Goal: Task Accomplishment & Management: Complete application form

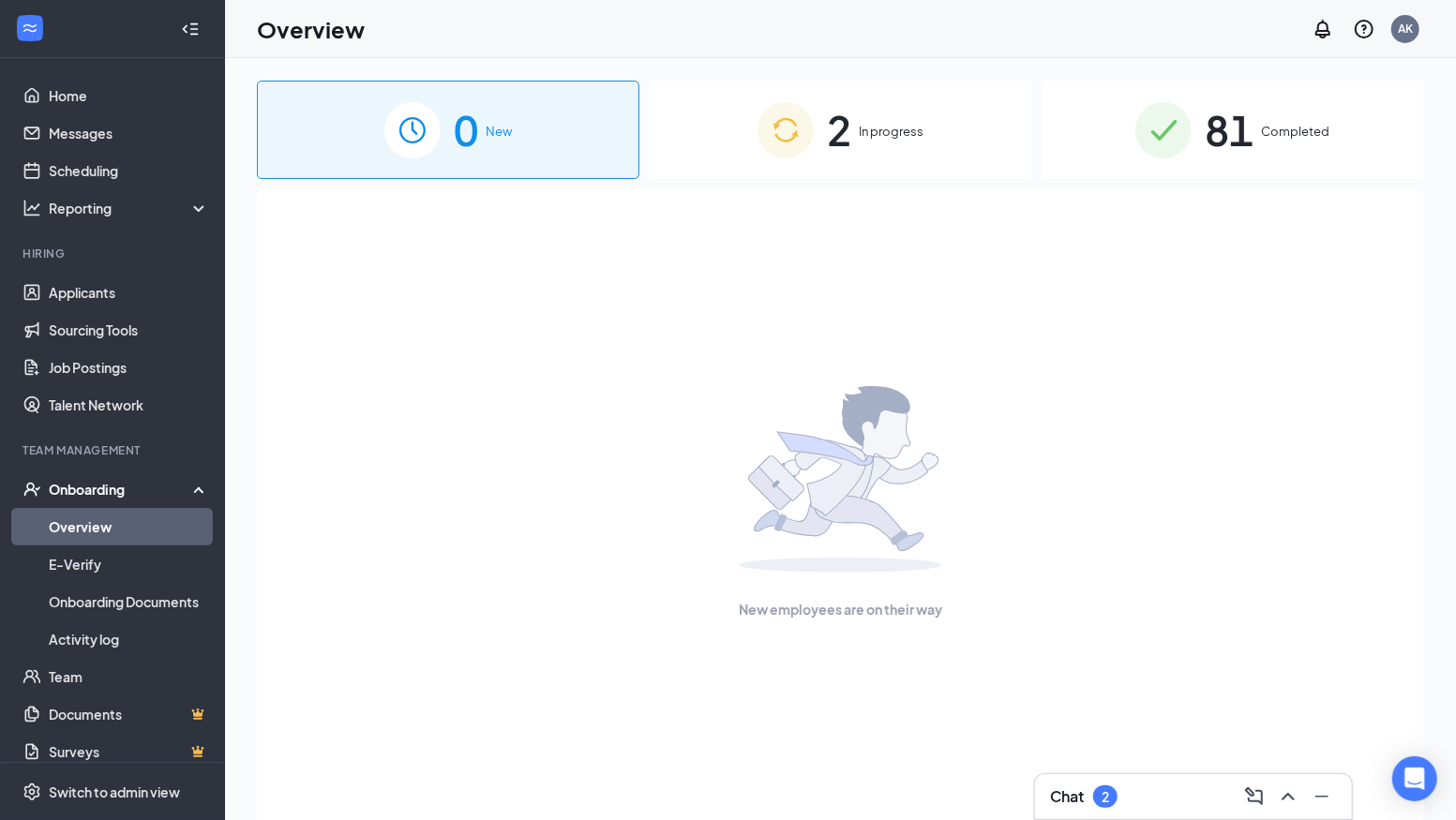
click at [69, 526] on link "Overview" at bounding box center [129, 527] width 160 height 38
click at [854, 130] on div "2 In progress" at bounding box center [840, 129] width 382 height 98
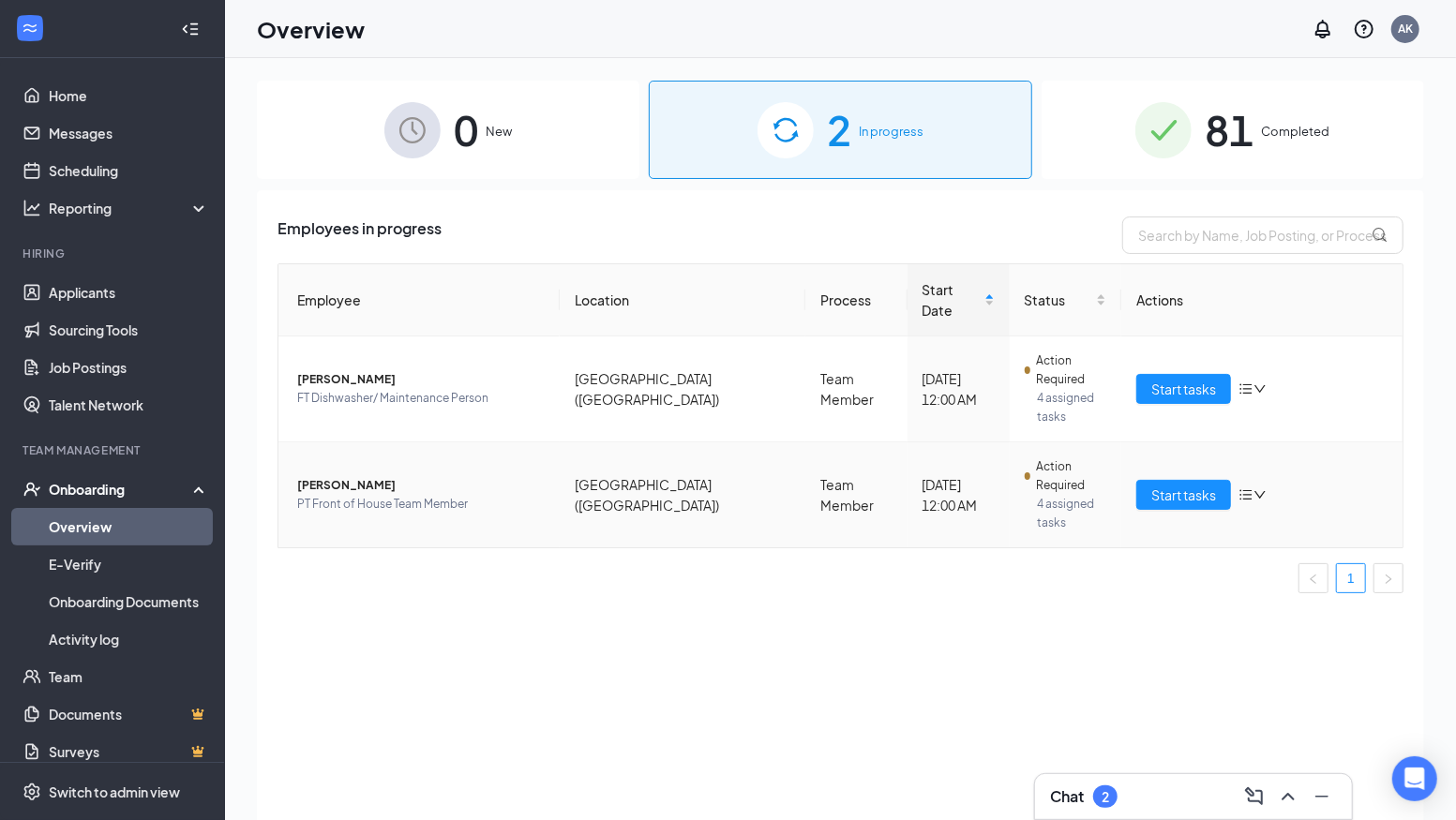
click at [343, 476] on span "[PERSON_NAME]" at bounding box center [421, 485] width 248 height 19
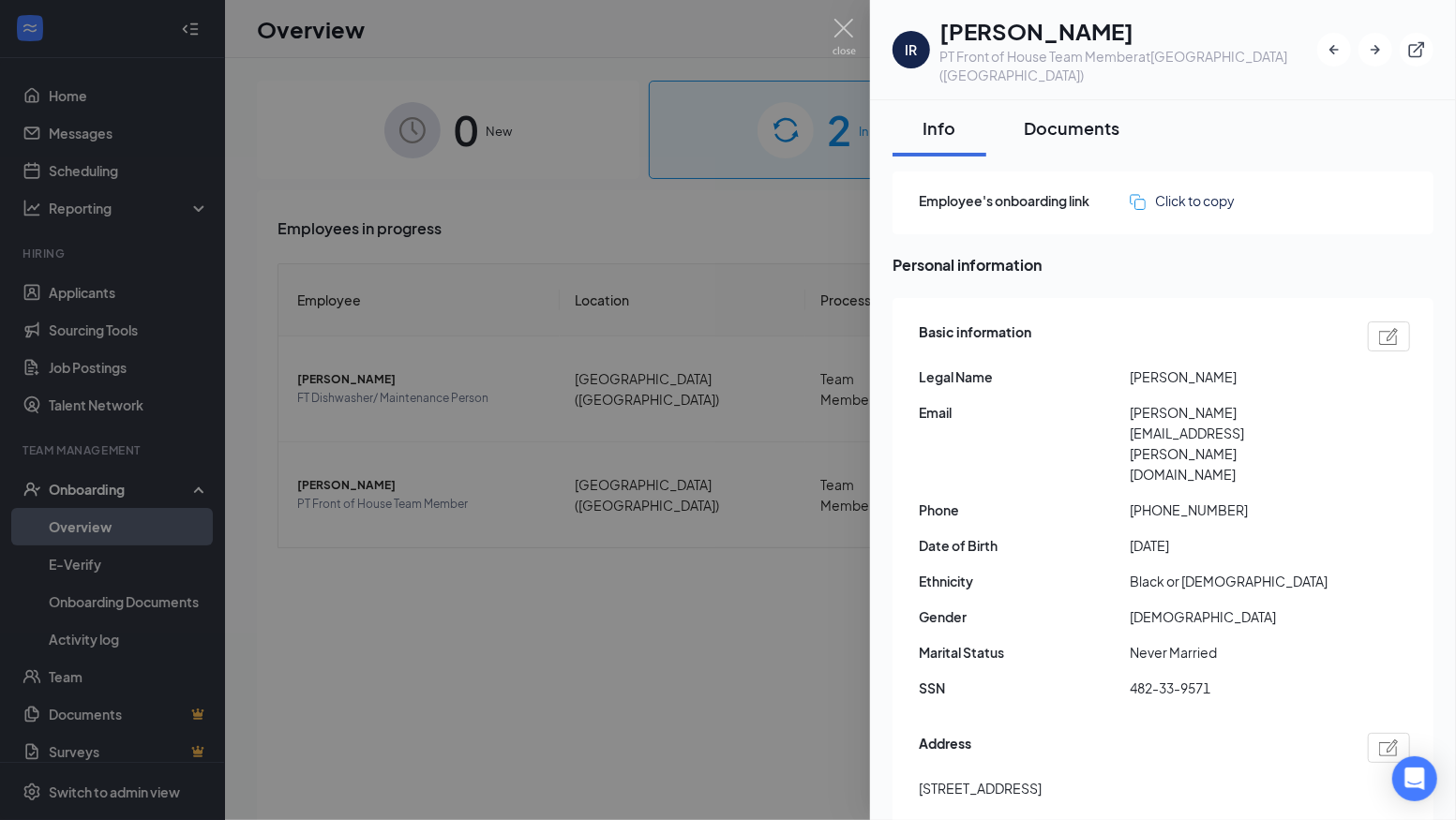
click at [1084, 116] on div "Documents" at bounding box center [1071, 128] width 96 height 24
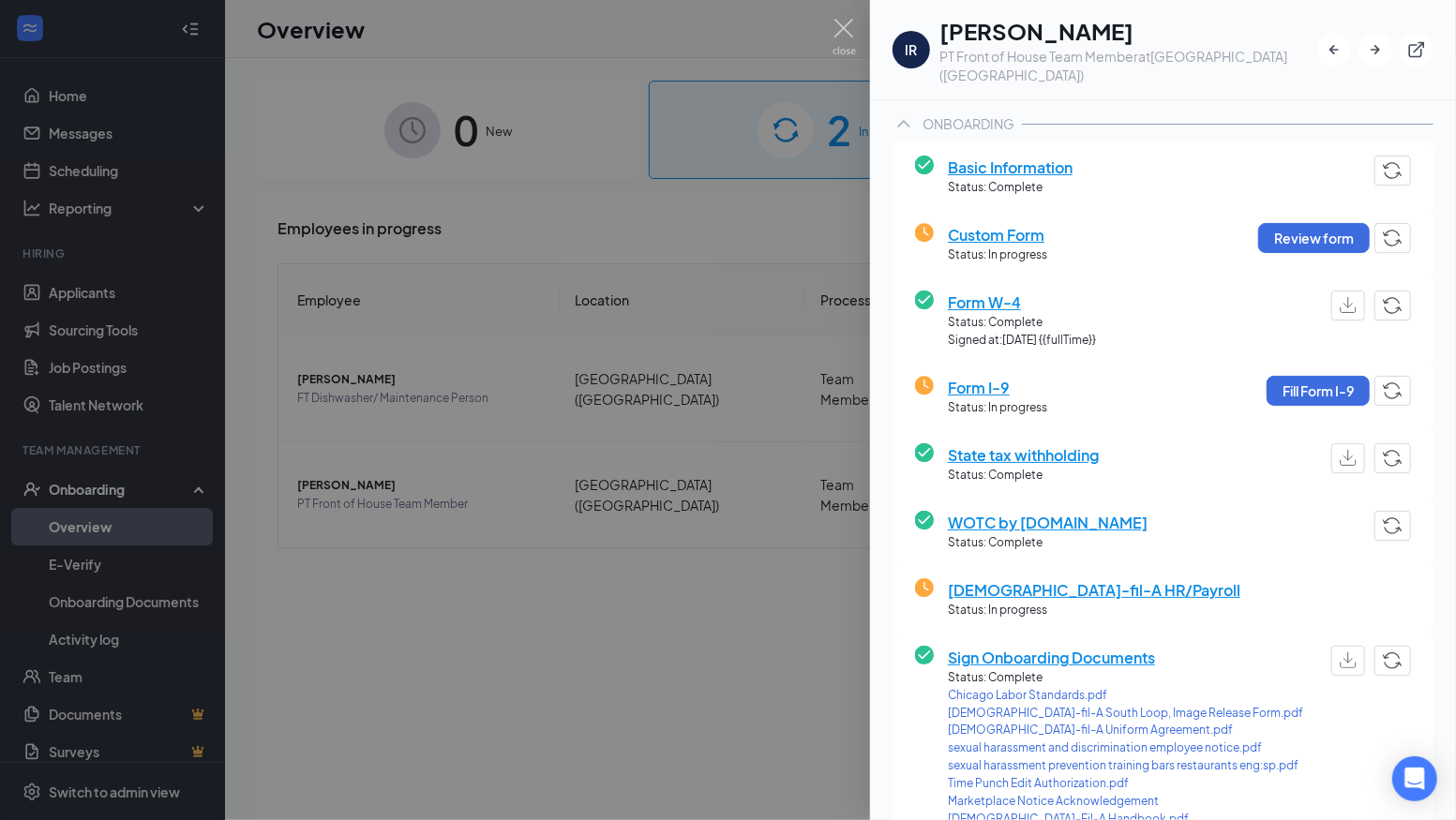
scroll to position [119, 0]
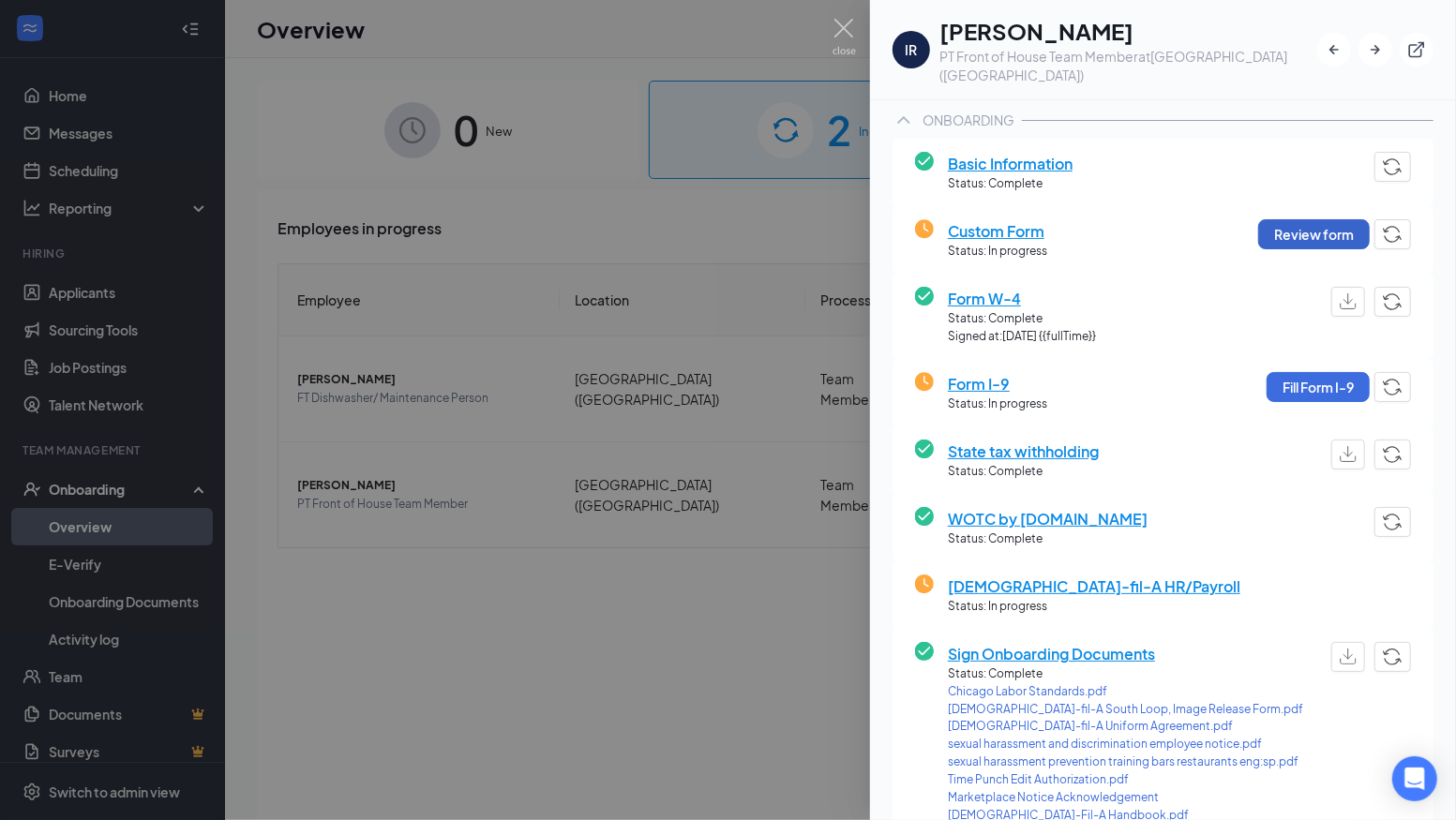
click at [1298, 219] on button "Review form" at bounding box center [1313, 234] width 112 height 30
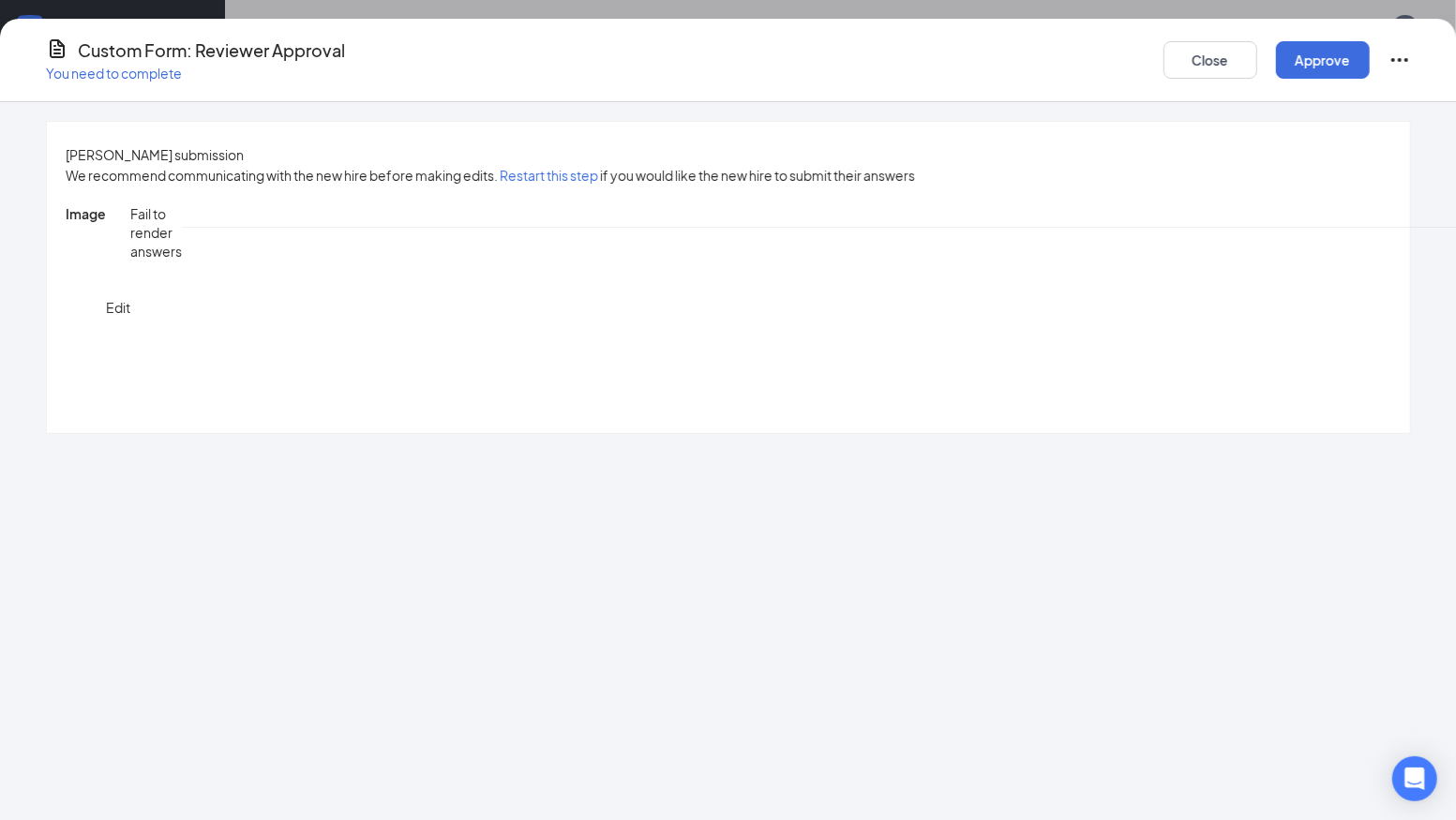
click at [1212, 51] on button "Close" at bounding box center [1209, 60] width 94 height 38
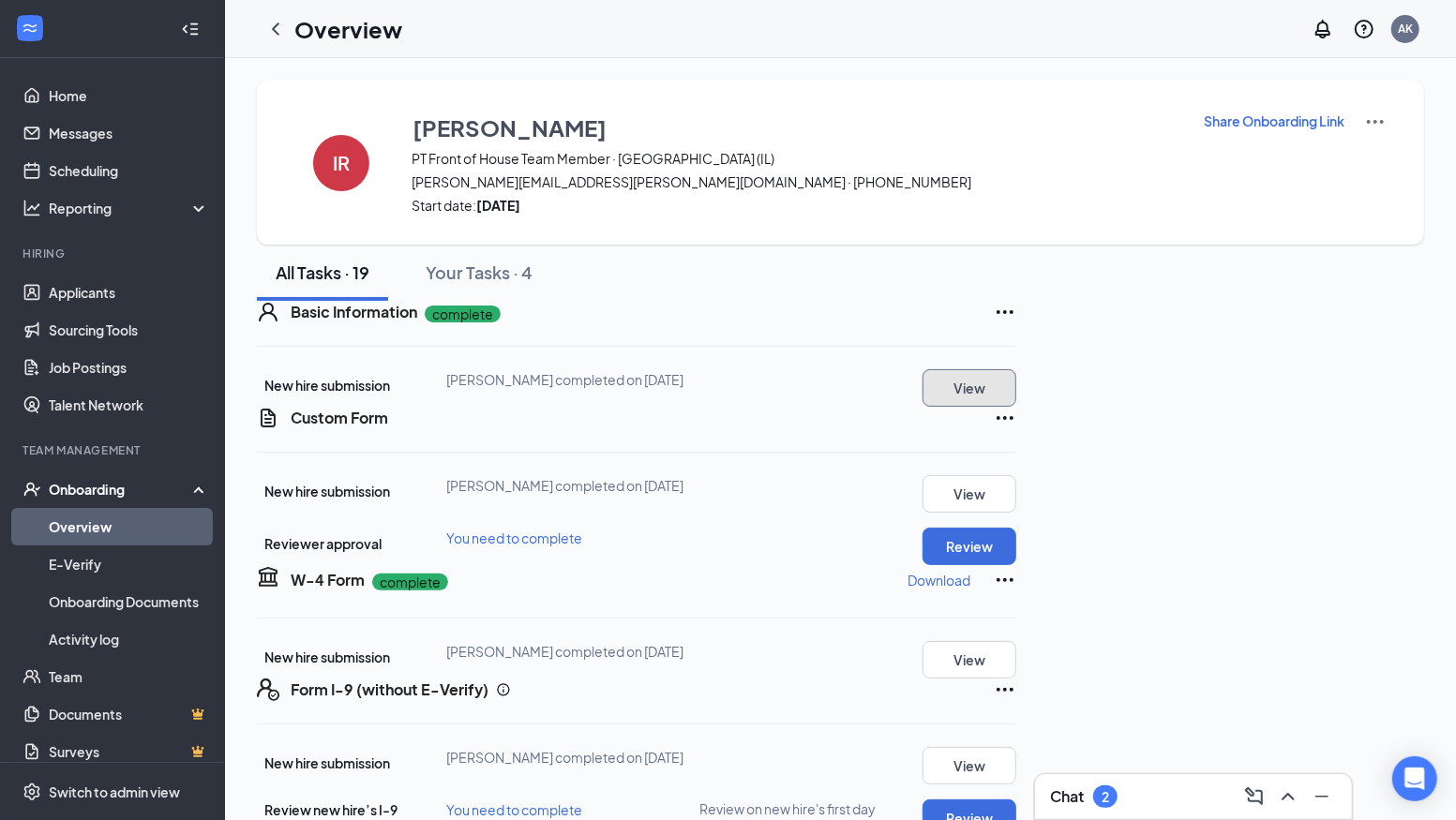
click at [1016, 407] on button "View" at bounding box center [969, 388] width 94 height 38
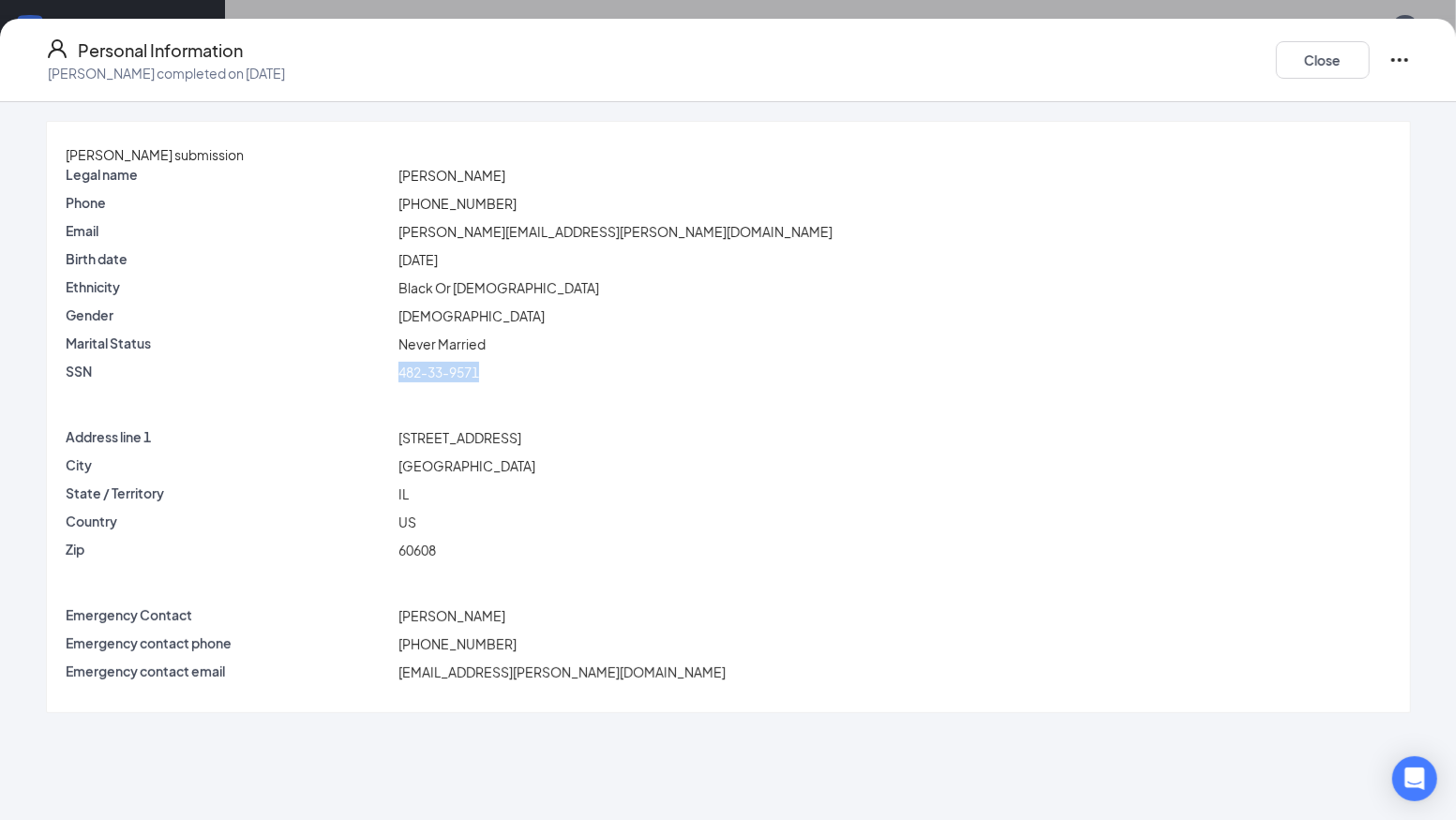
drag, startPoint x: 523, startPoint y: 380, endPoint x: 435, endPoint y: 381, distance: 88.0
click at [435, 381] on div "482-33-9571" at bounding box center [894, 371] width 1000 height 21
copy span "482-33-9571"
click at [1310, 60] on button "Close" at bounding box center [1322, 60] width 94 height 38
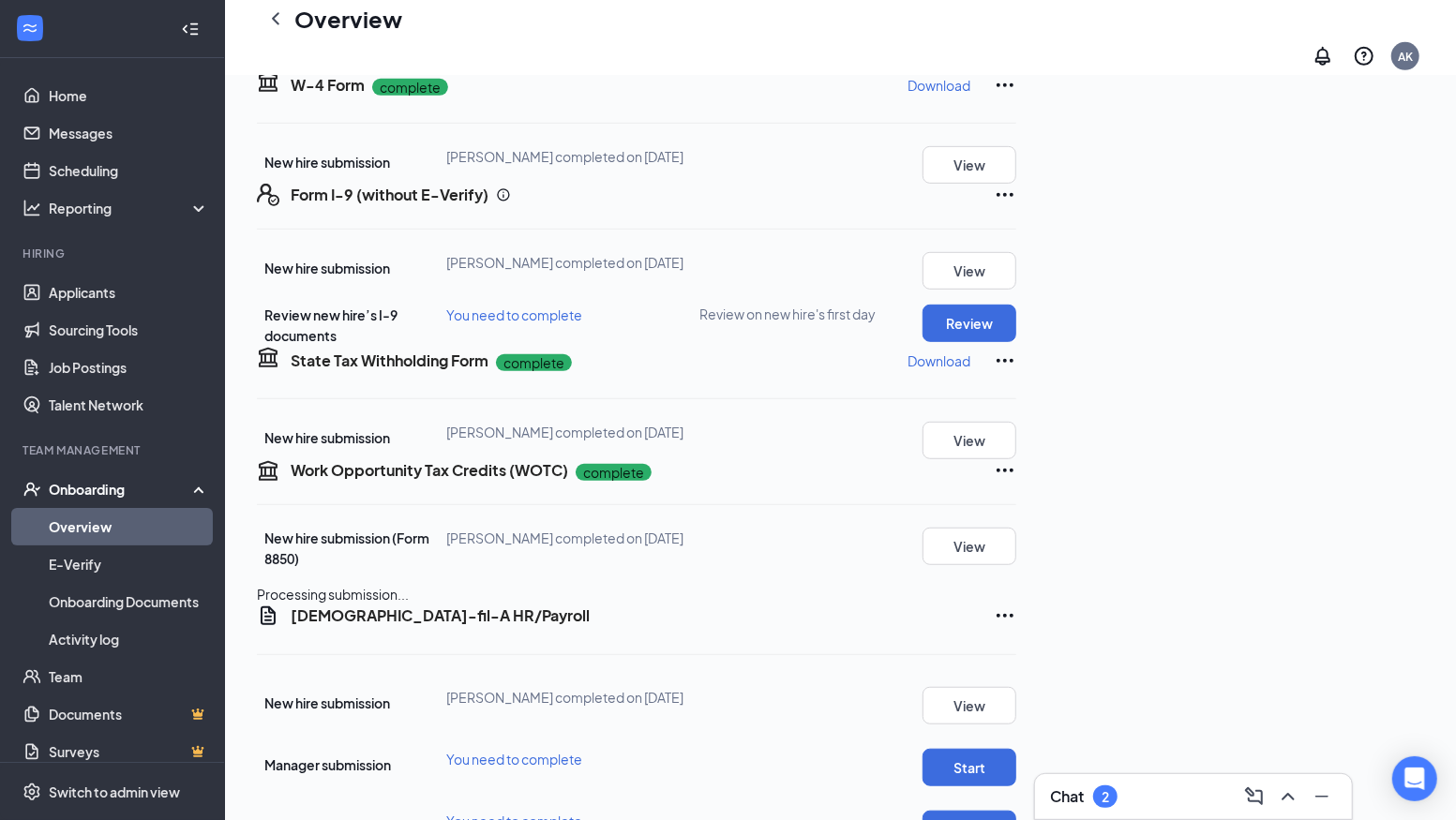
scroll to position [525, 0]
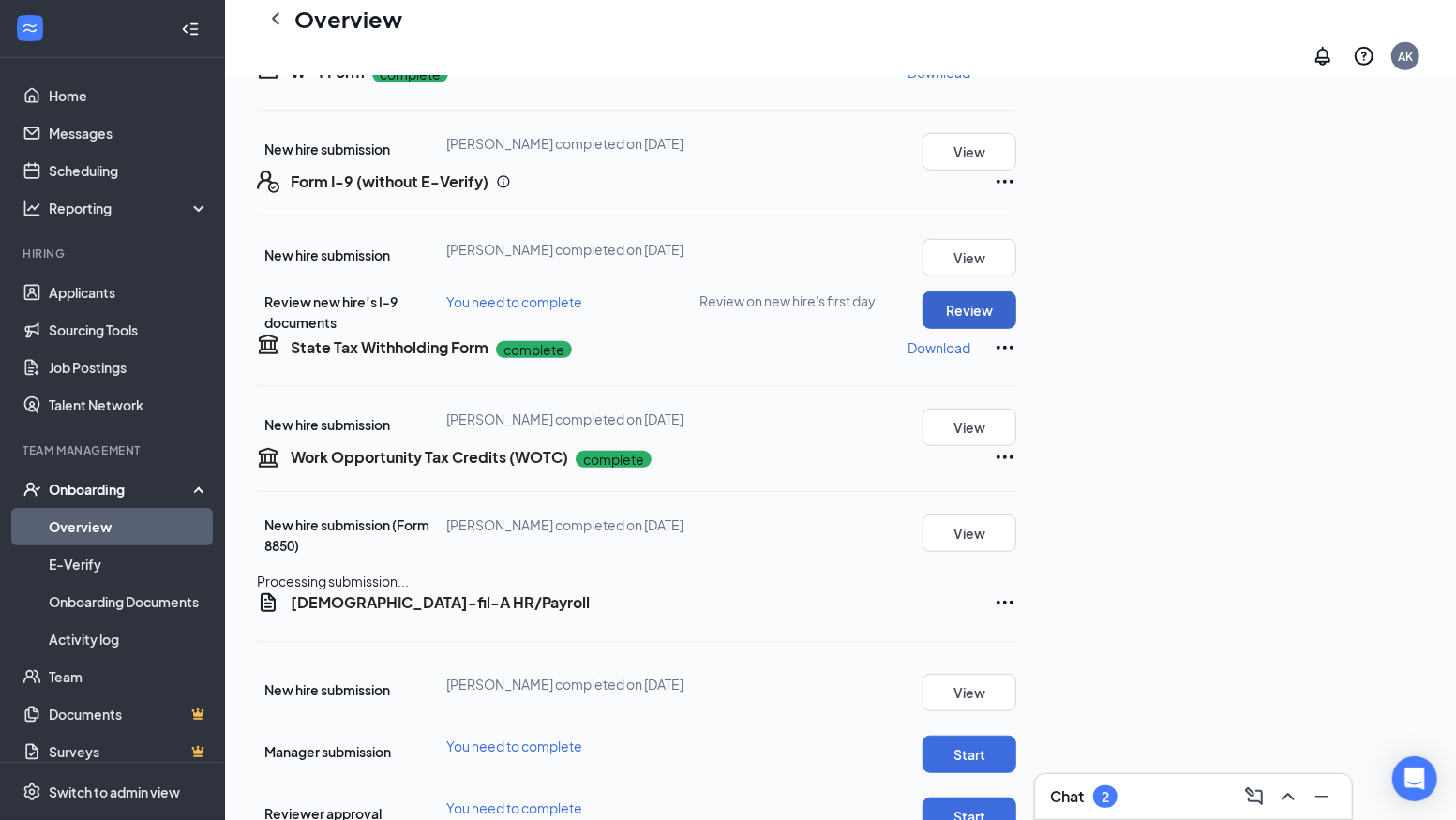
click at [1016, 329] on button "Review" at bounding box center [969, 310] width 94 height 38
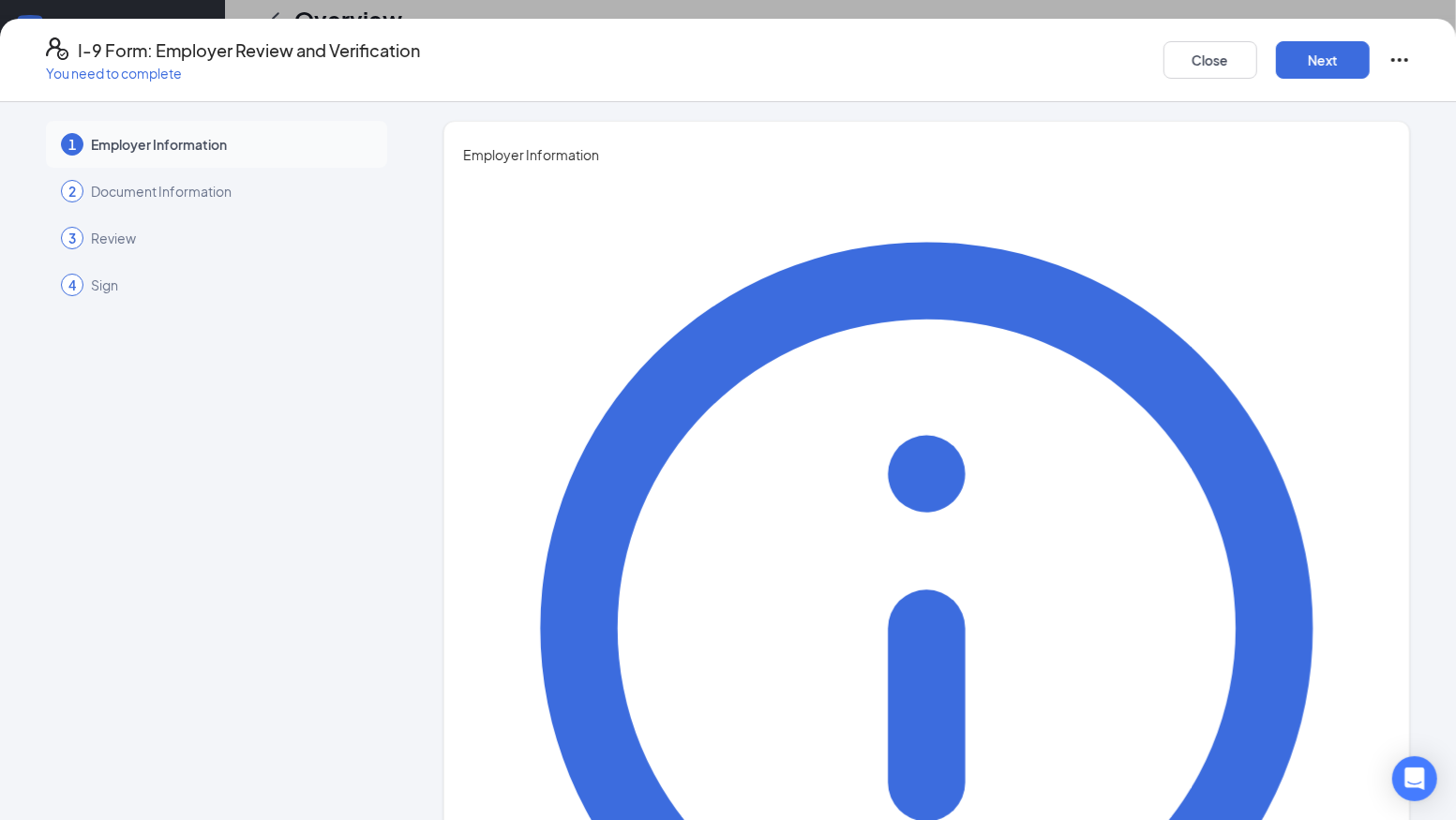
type input "[PERSON_NAME]"
type input "Kawamba"
type input "Director of Administration"
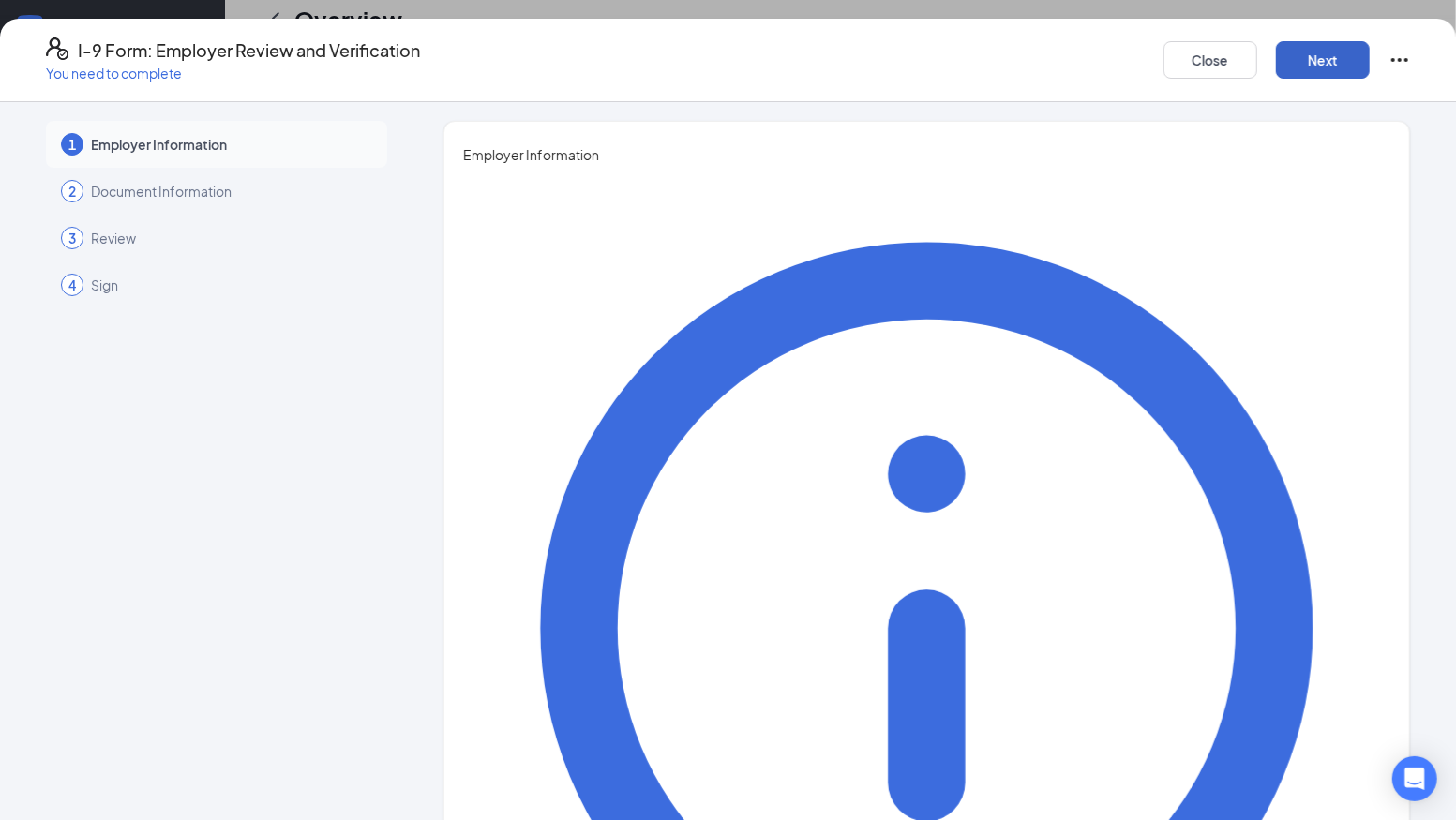
click at [1320, 62] on button "Next" at bounding box center [1322, 60] width 94 height 38
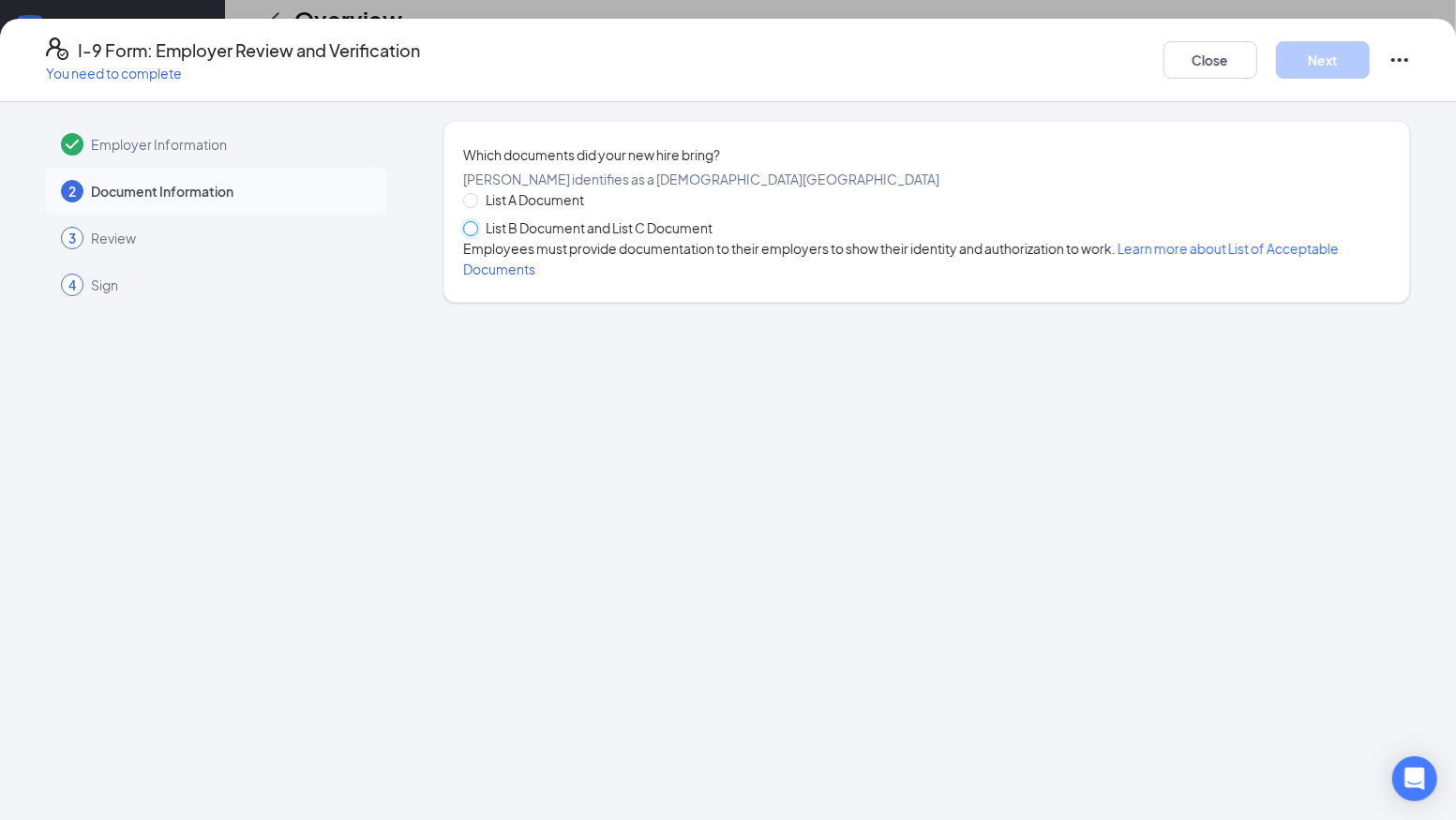
click at [472, 235] on input "List B Document and List C Document" at bounding box center [468, 227] width 13 height 13
radio input "true"
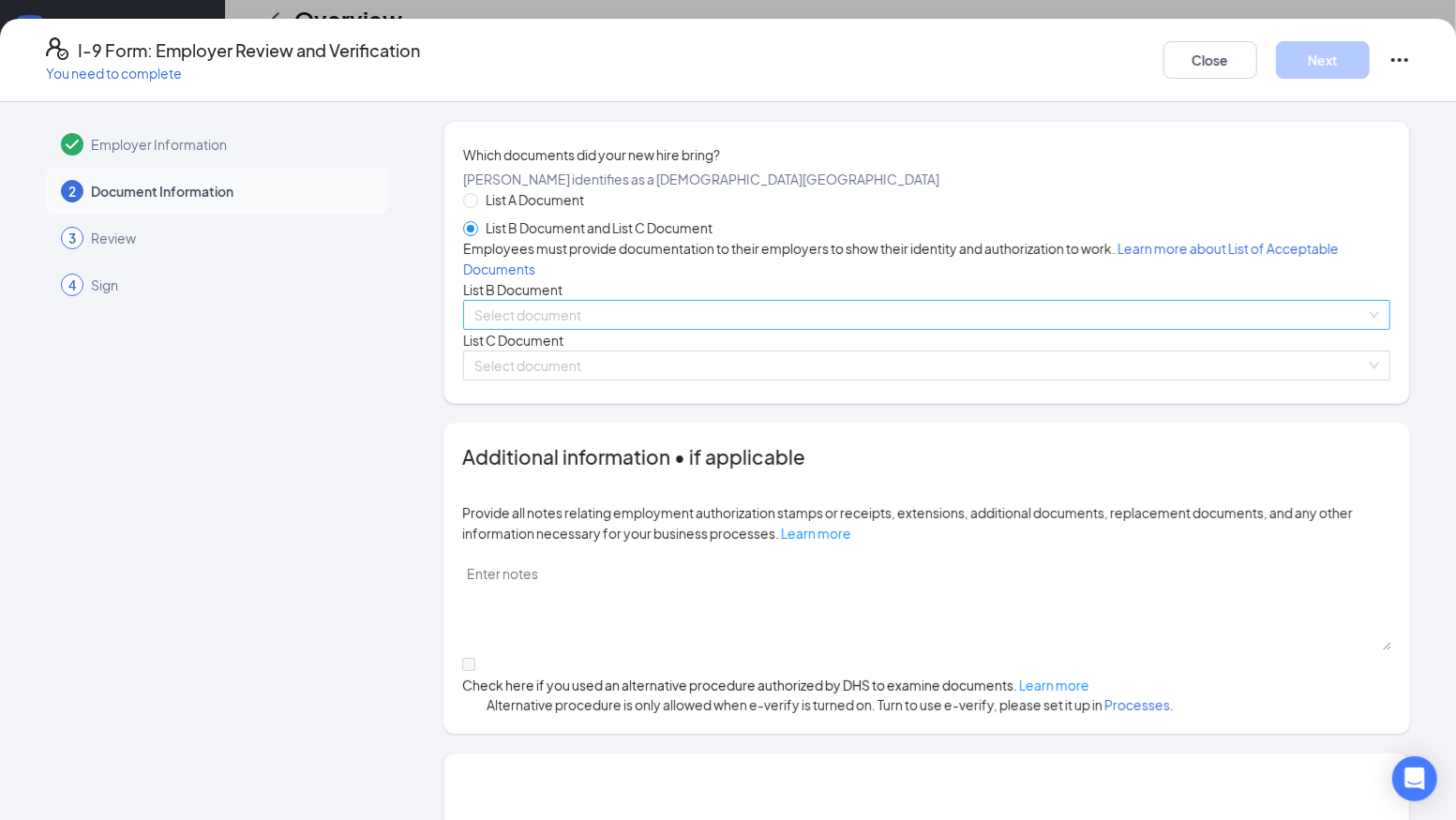
click at [533, 329] on input "search" at bounding box center [920, 315] width 891 height 28
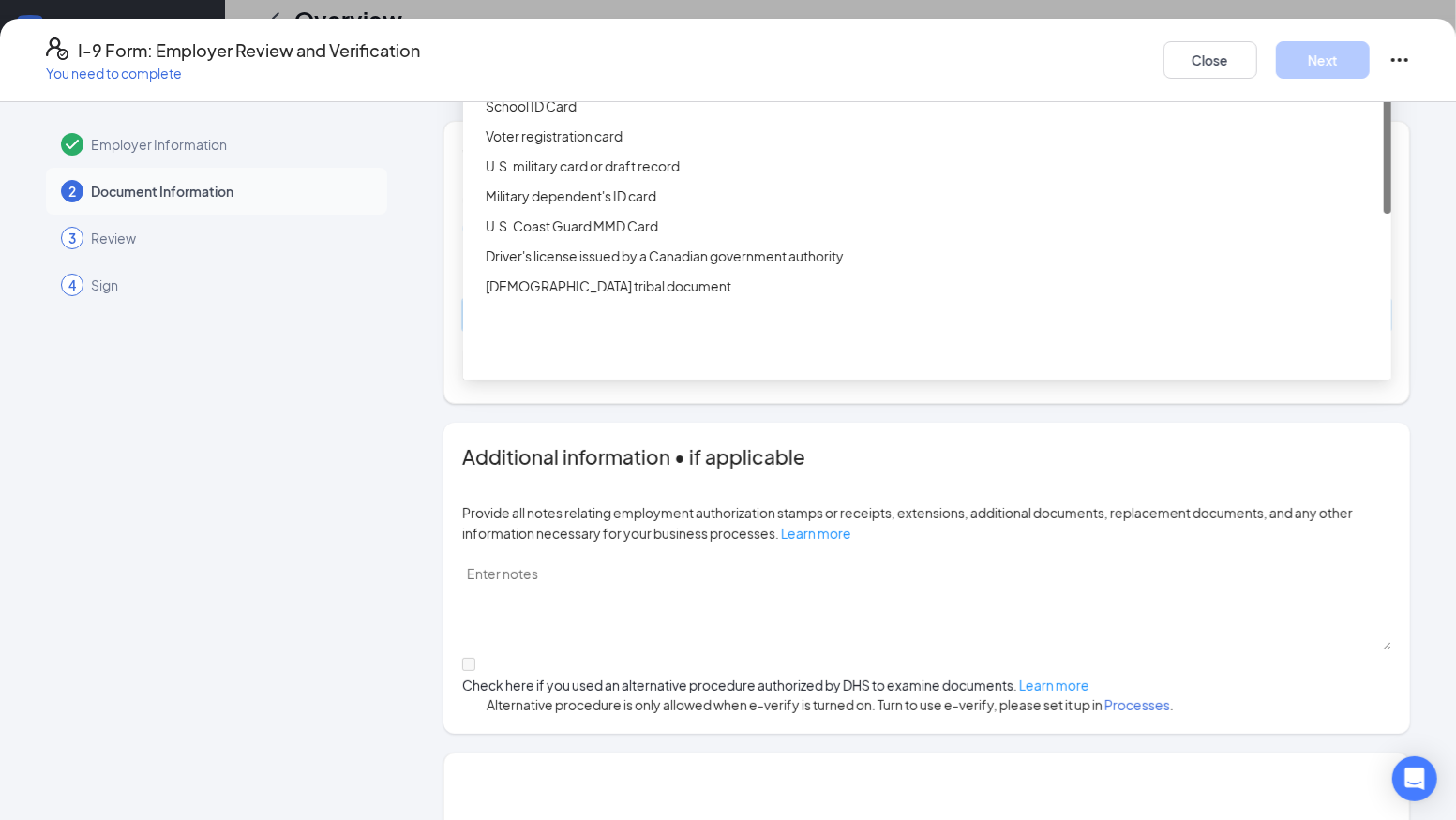
click at [617, 56] on div "Driver’s License issued by U.S State or outlying US possession" at bounding box center [932, 46] width 894 height 21
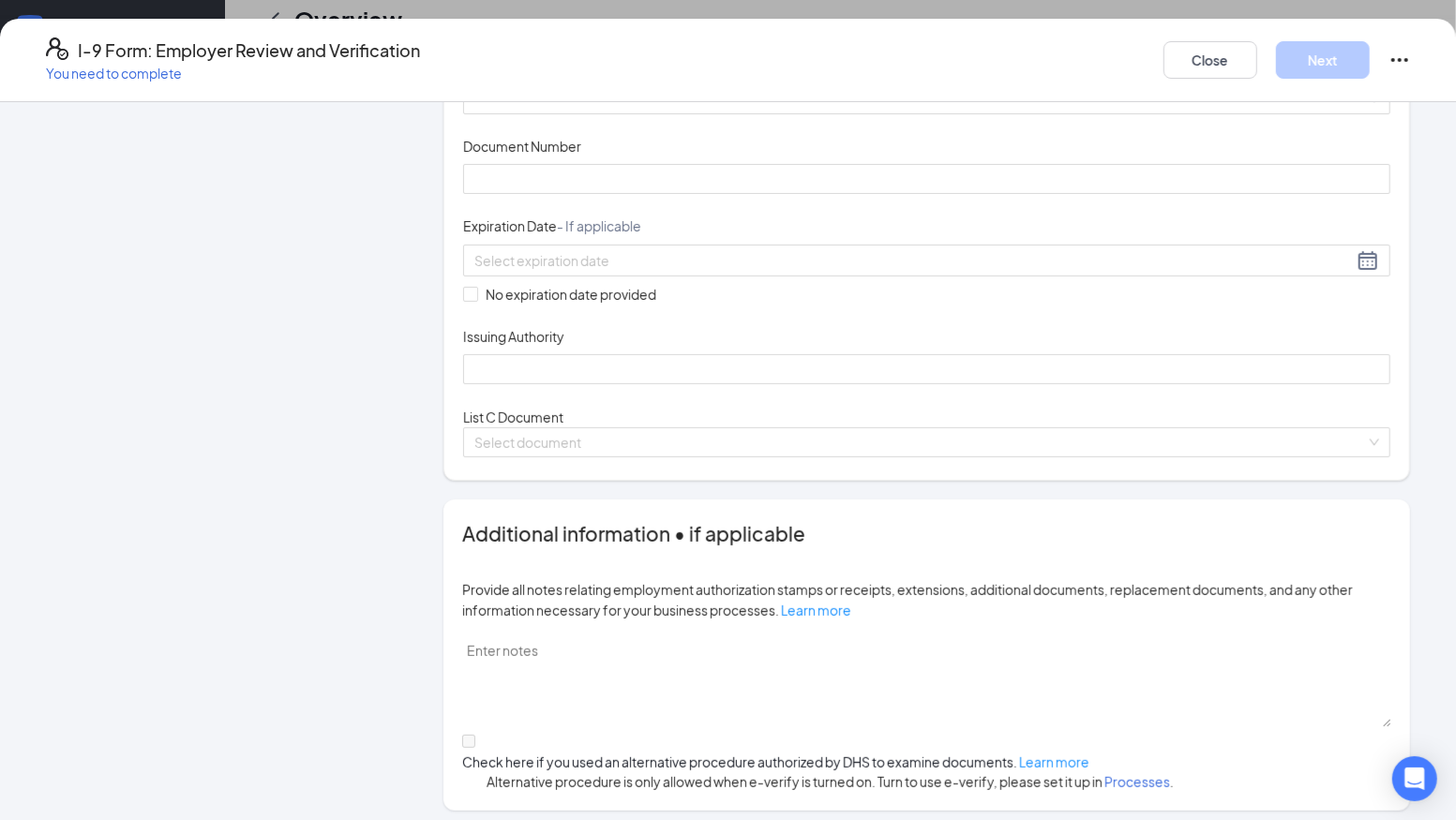
scroll to position [341, 0]
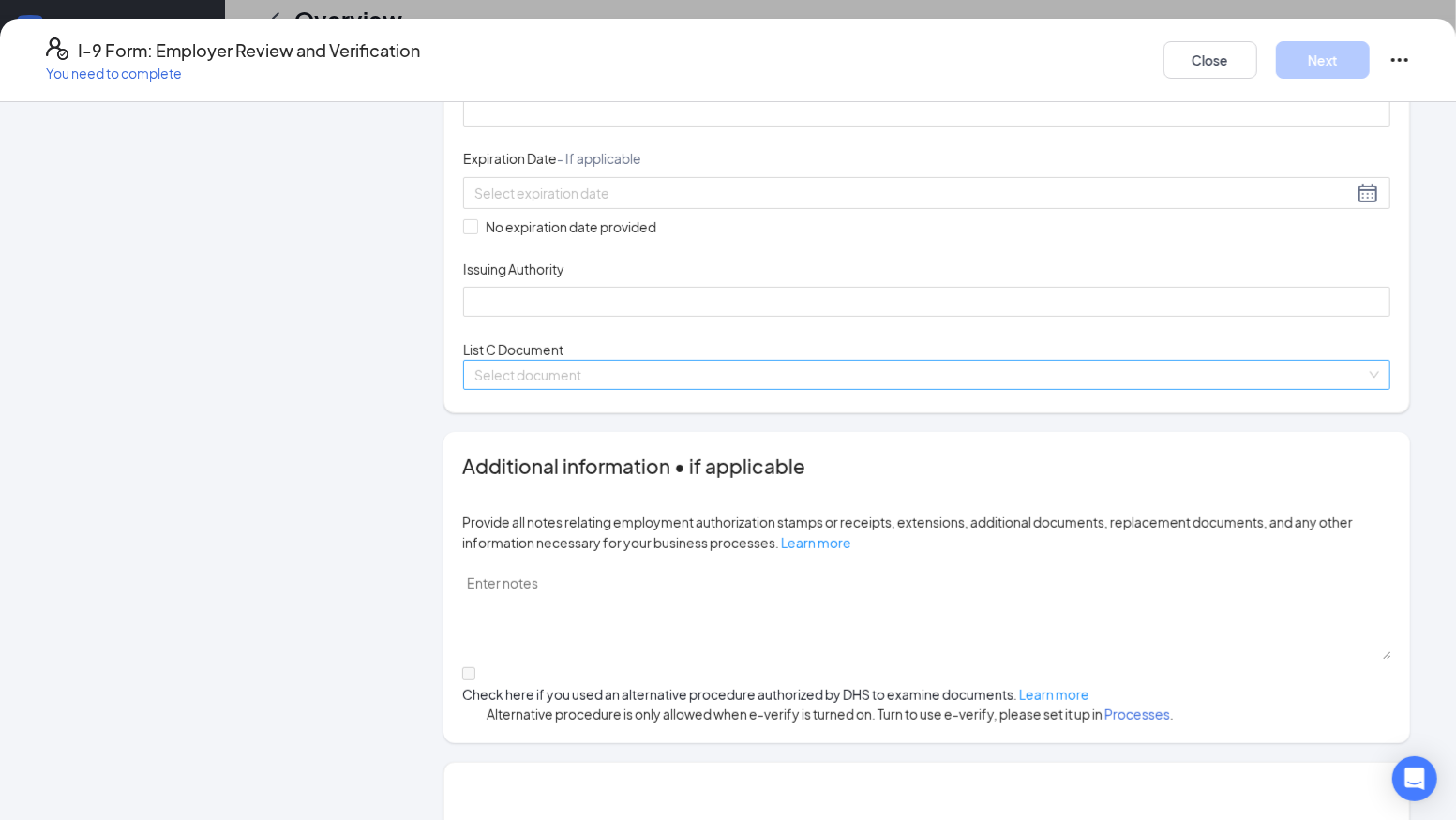
click at [585, 389] on input "search" at bounding box center [920, 374] width 891 height 28
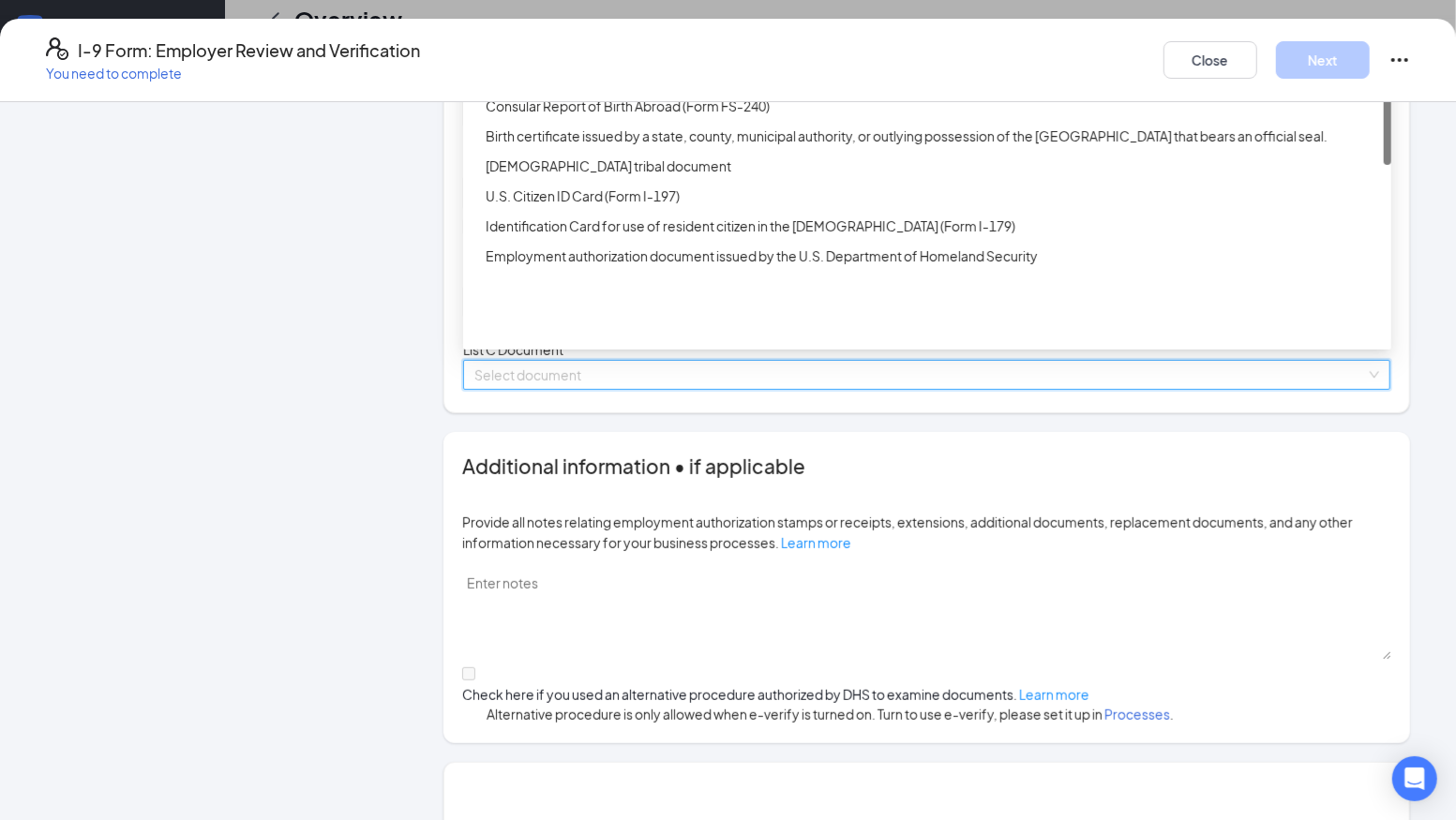
click at [622, 26] on div "Unrestricted Social Security Card" at bounding box center [932, 16] width 894 height 21
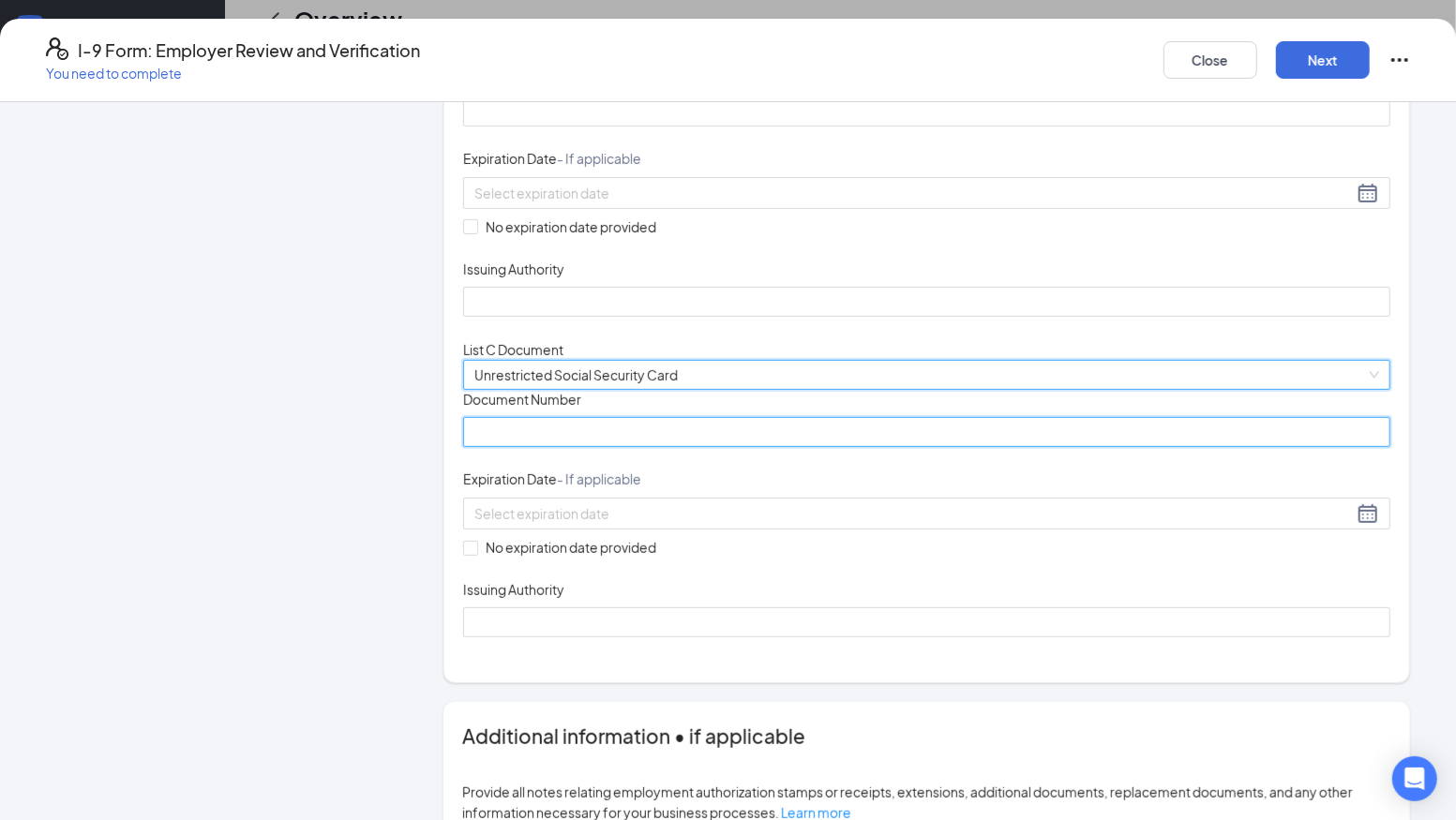
click at [534, 447] on input "Document Number" at bounding box center [926, 432] width 927 height 30
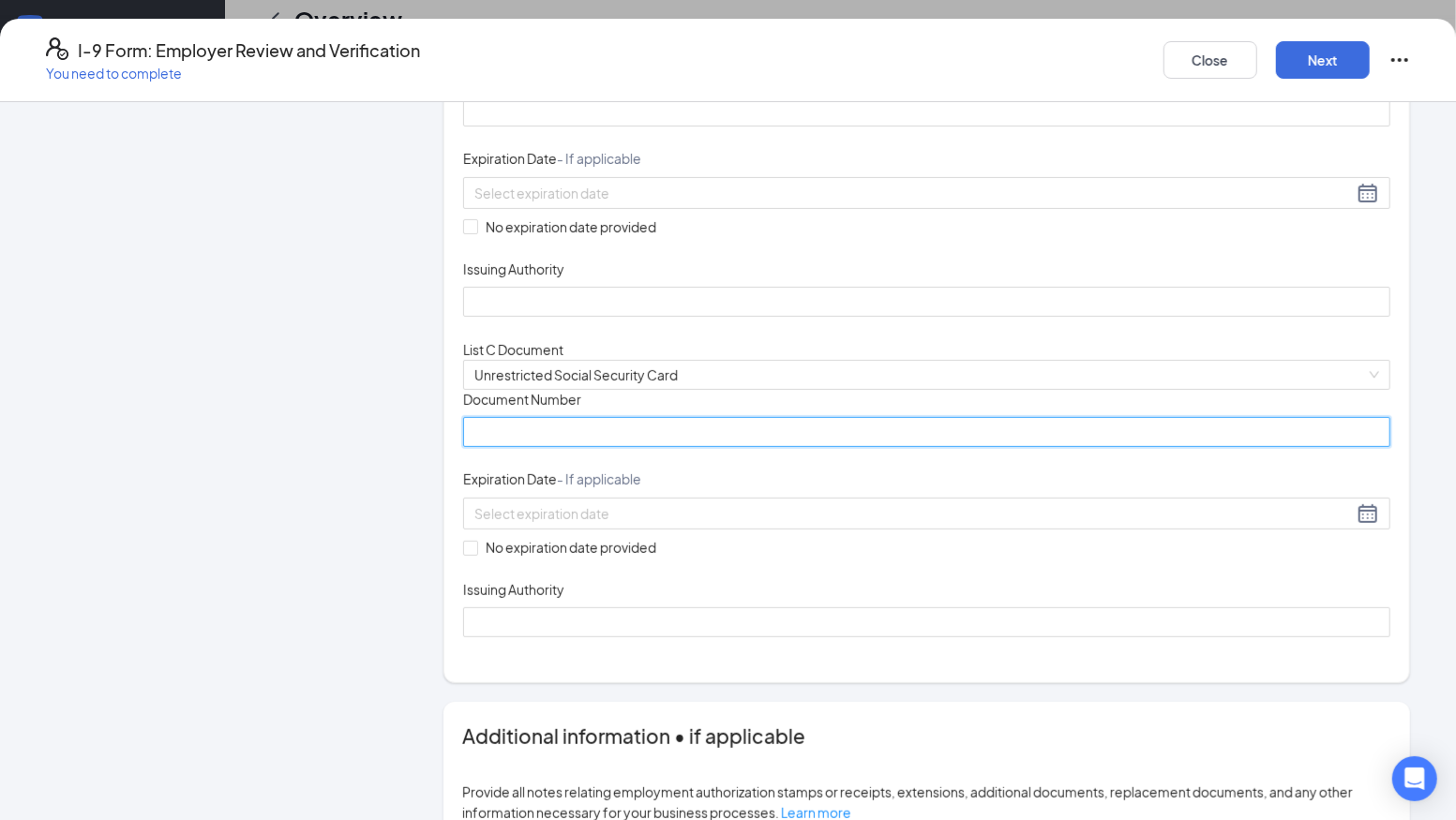
paste input "482-33-9571"
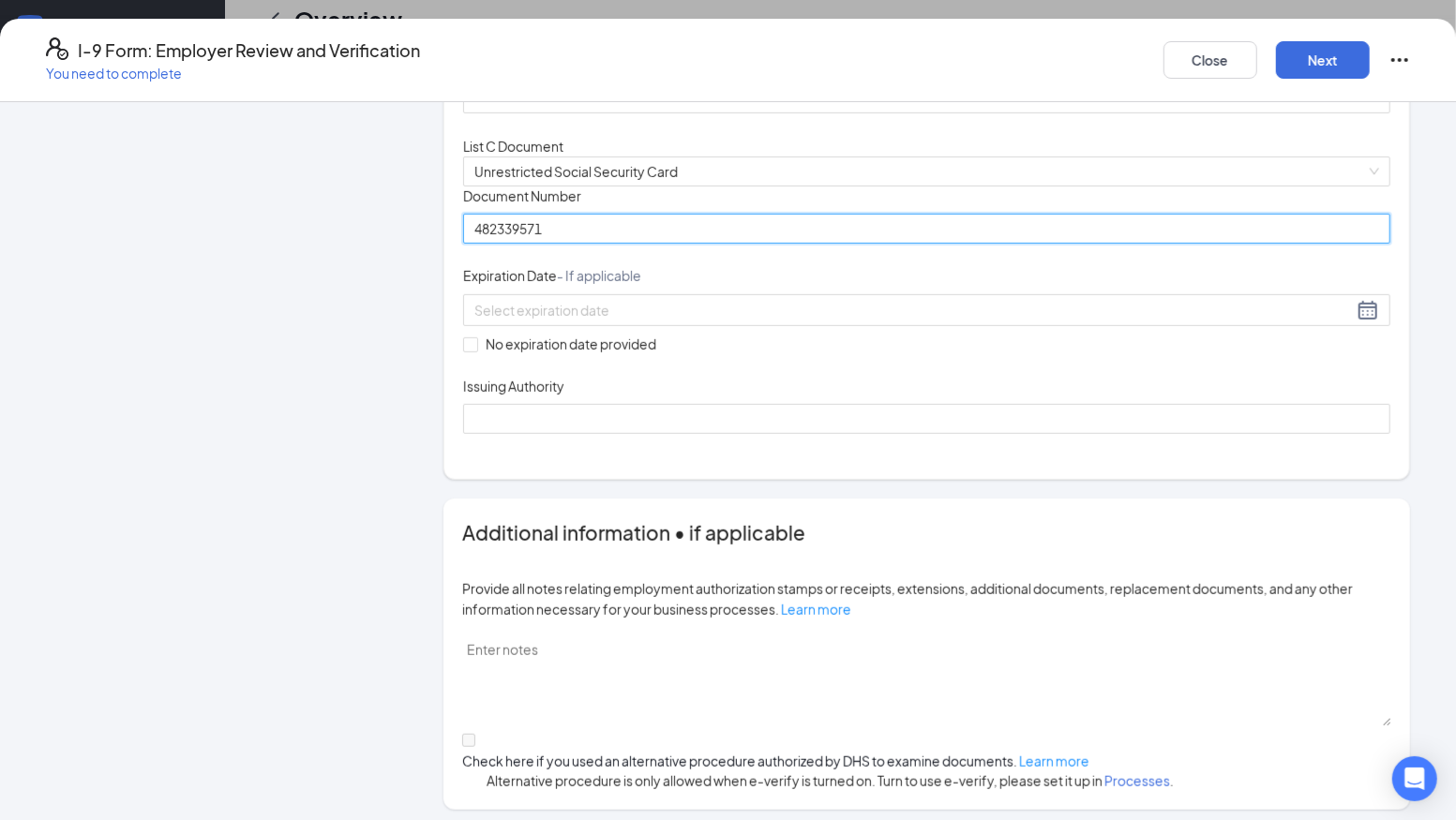
scroll to position [593, 0]
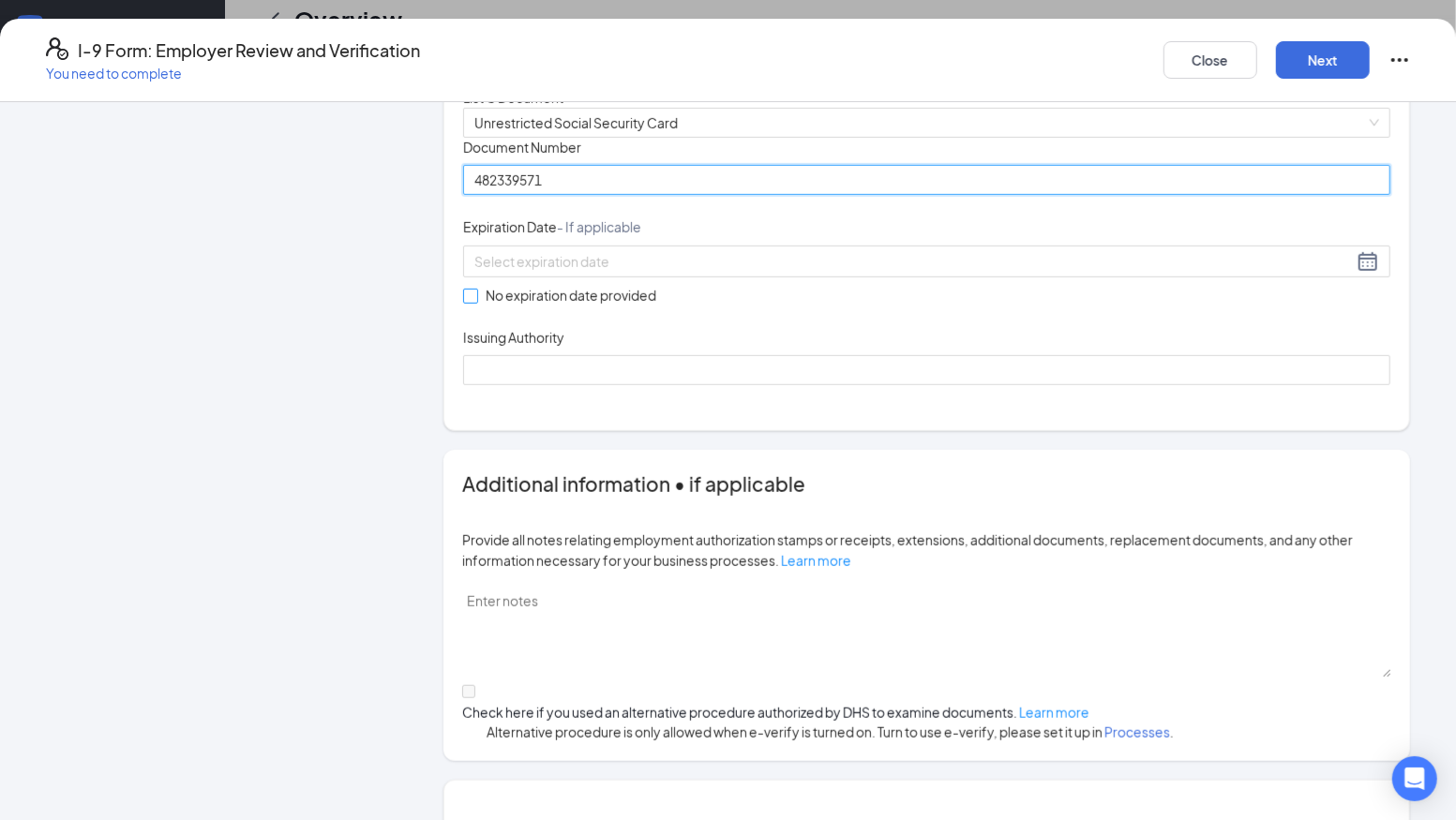
type input "482339571"
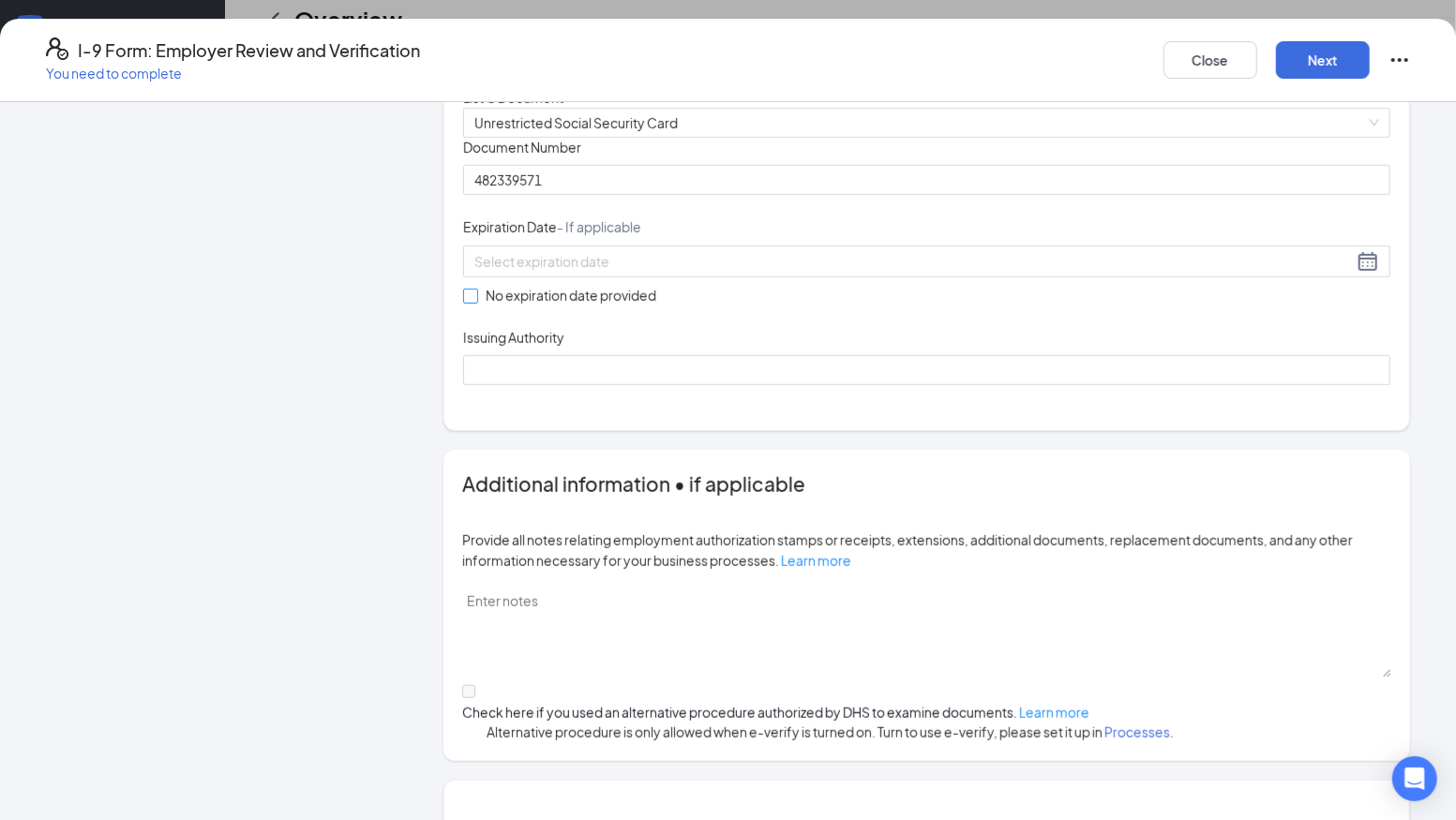
click at [471, 302] on input "No expiration date provided" at bounding box center [468, 294] width 13 height 13
checkbox input "true"
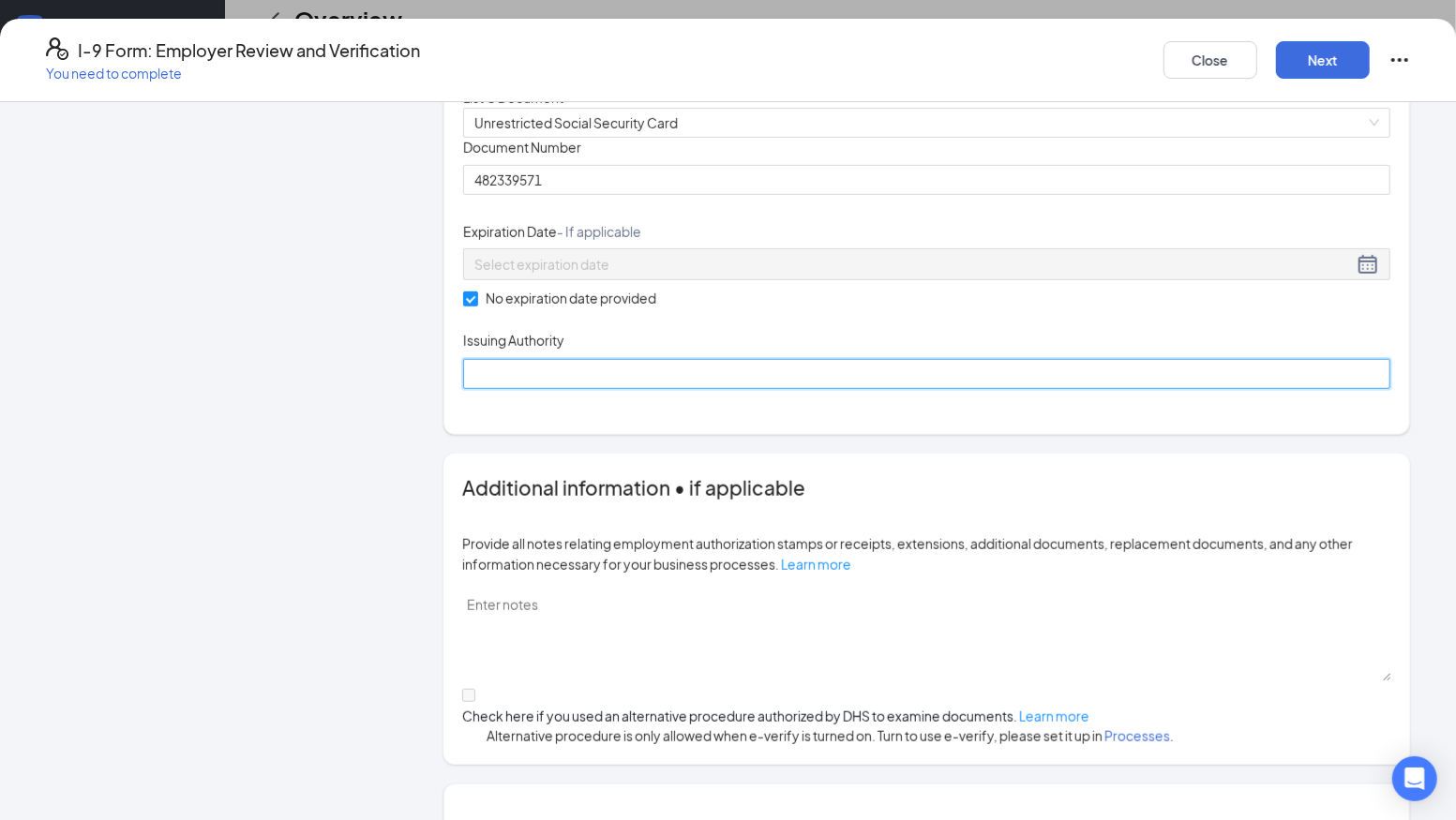
click at [566, 389] on input "Issuing Authority" at bounding box center [926, 373] width 927 height 30
type input "Social Security Administration"
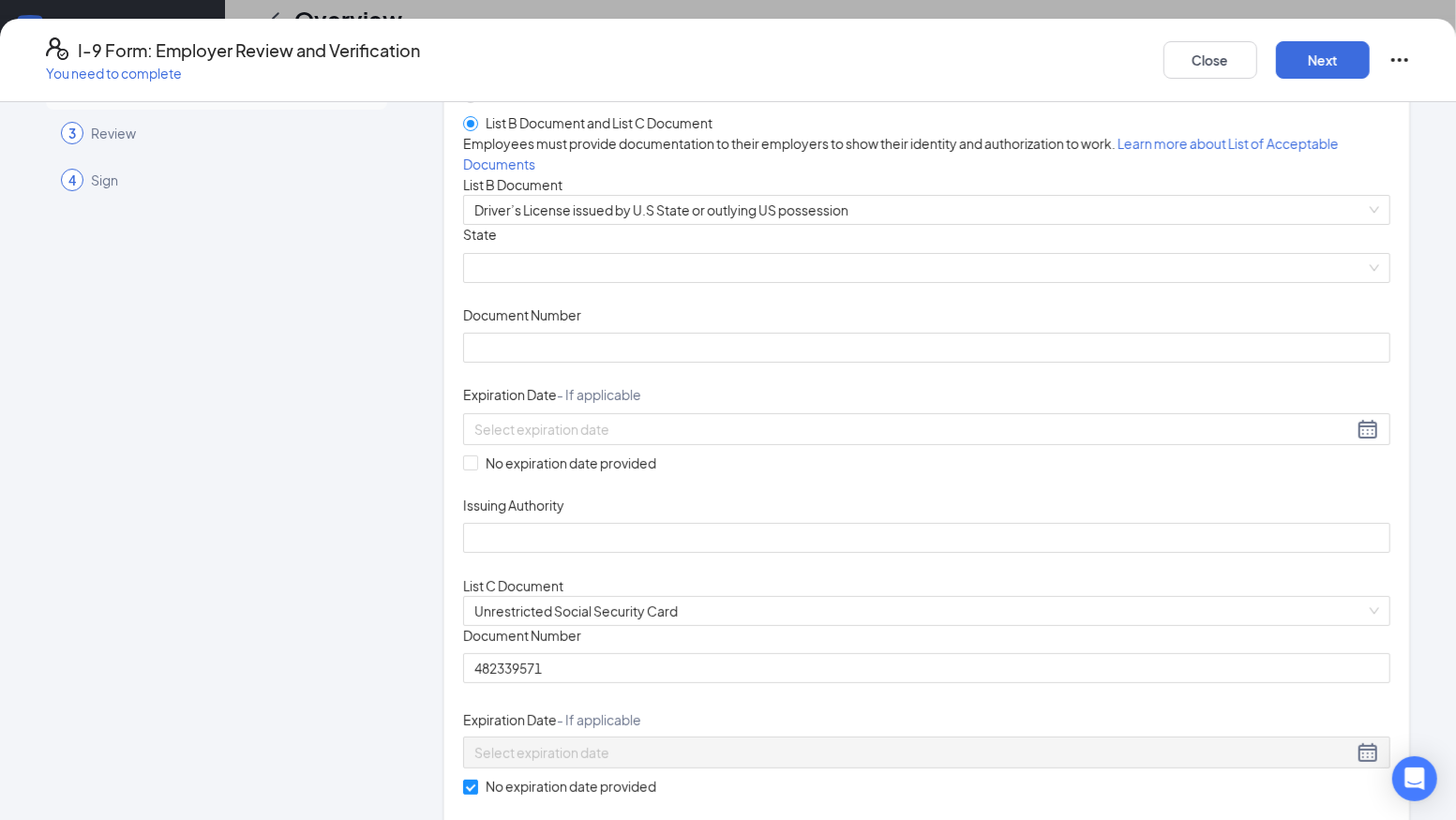
scroll to position [103, 0]
click at [541, 364] on input "Document Number" at bounding box center [926, 350] width 927 height 30
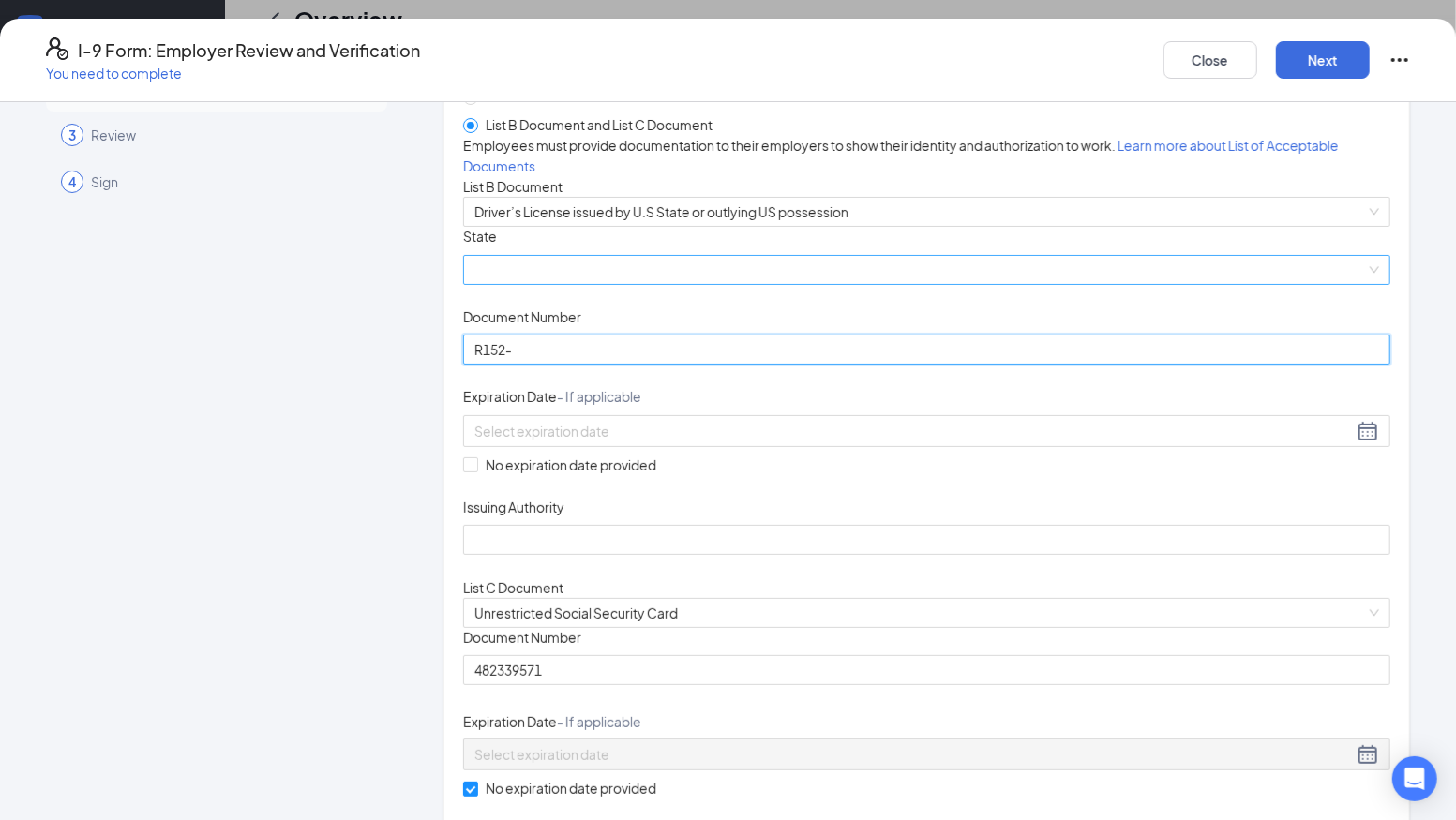
click at [524, 284] on span at bounding box center [926, 269] width 904 height 28
type input "R152-"
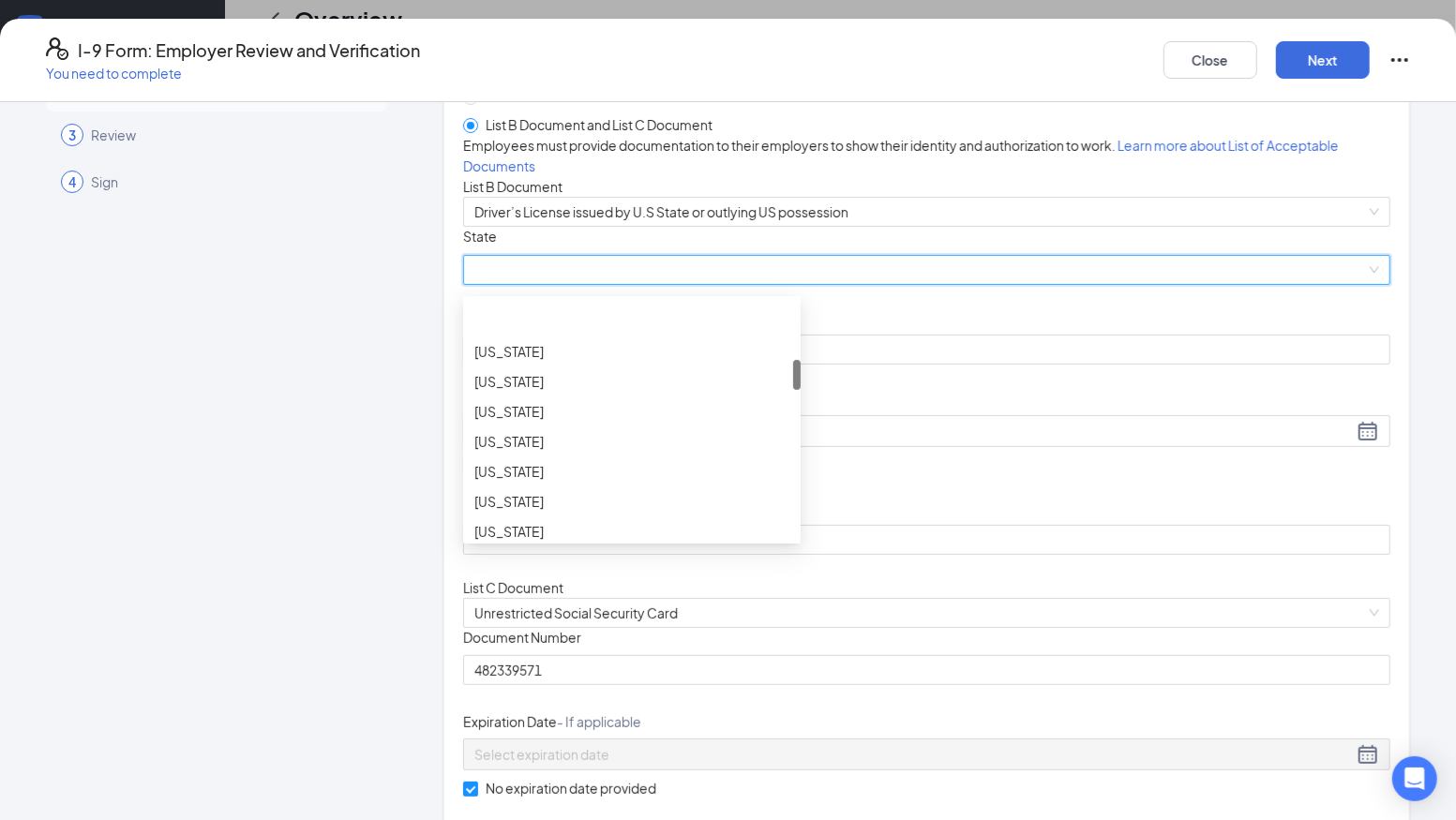
scroll to position [519, 0]
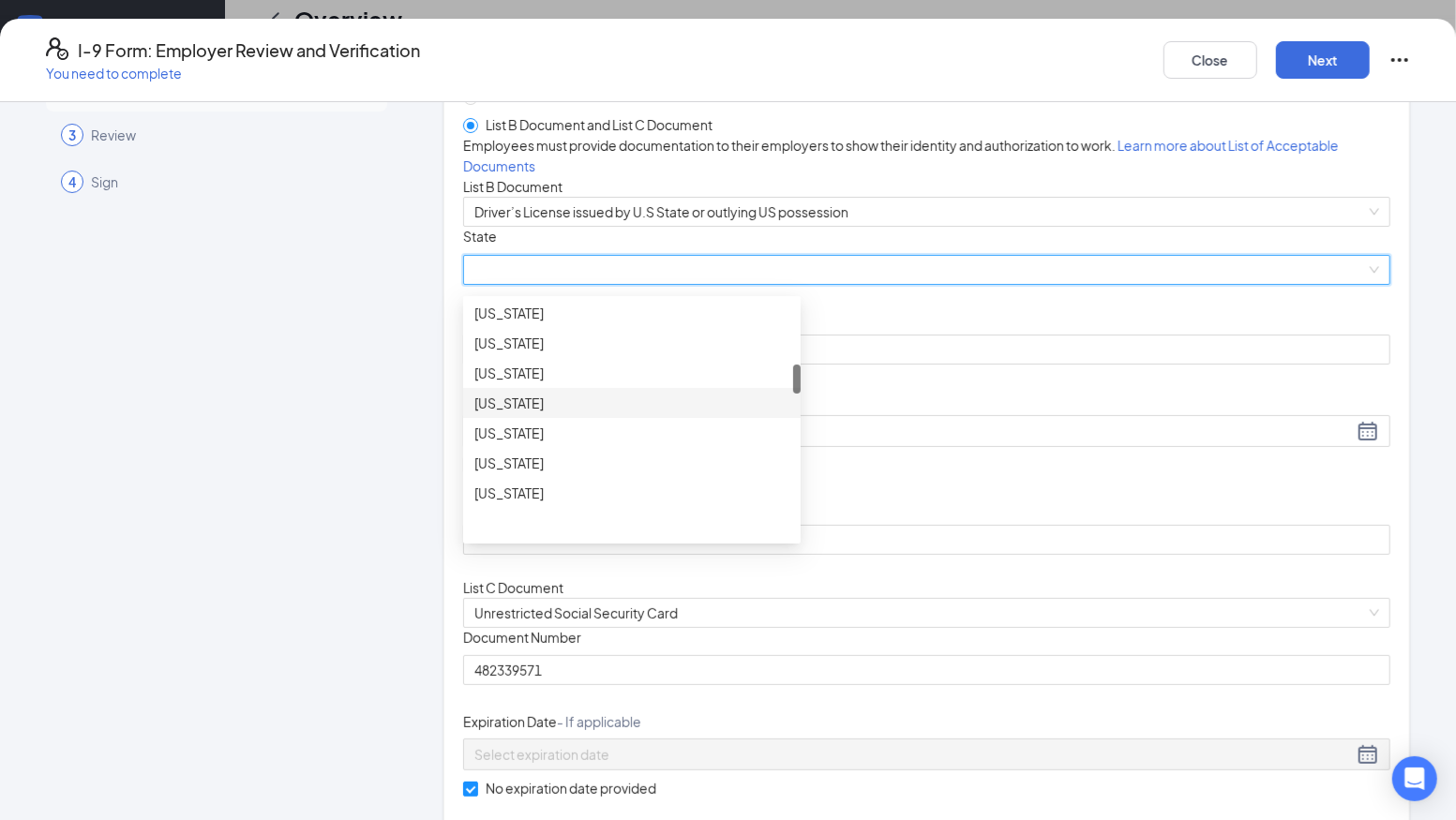
click at [525, 413] on div "[US_STATE]" at bounding box center [632, 403] width 315 height 21
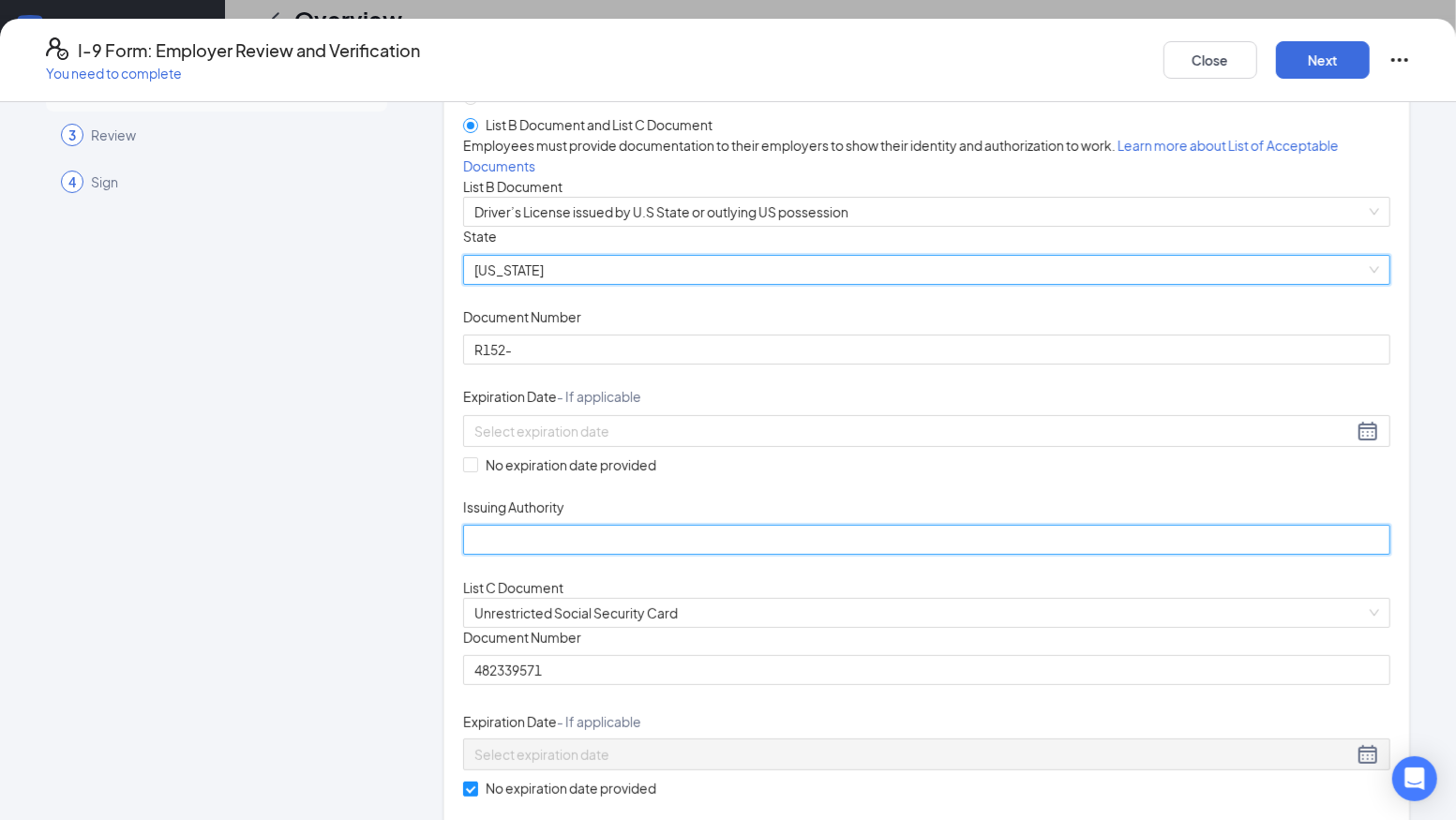
click at [526, 555] on input "Issuing Authority" at bounding box center [926, 540] width 927 height 30
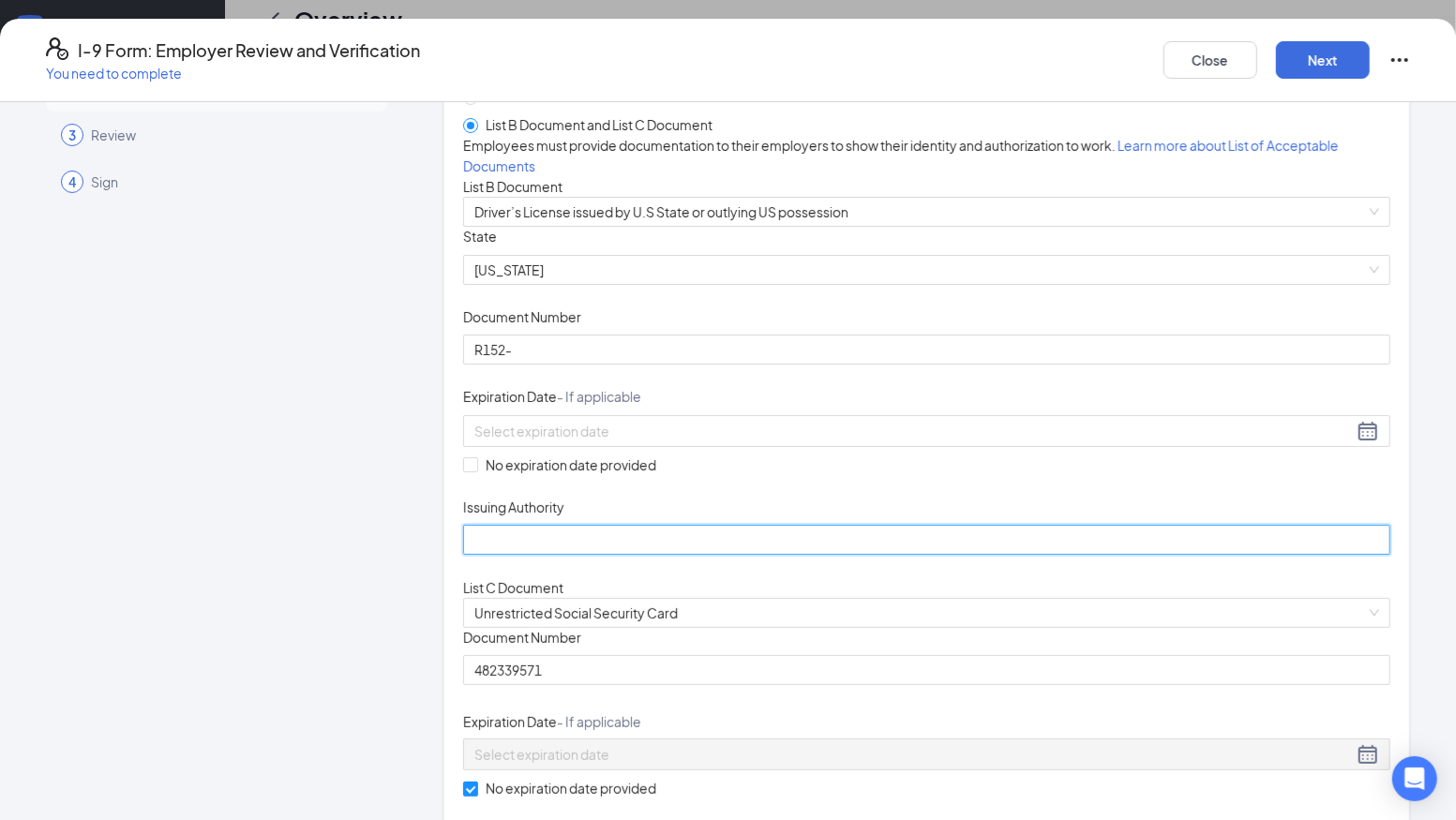
type input "[US_STATE]"
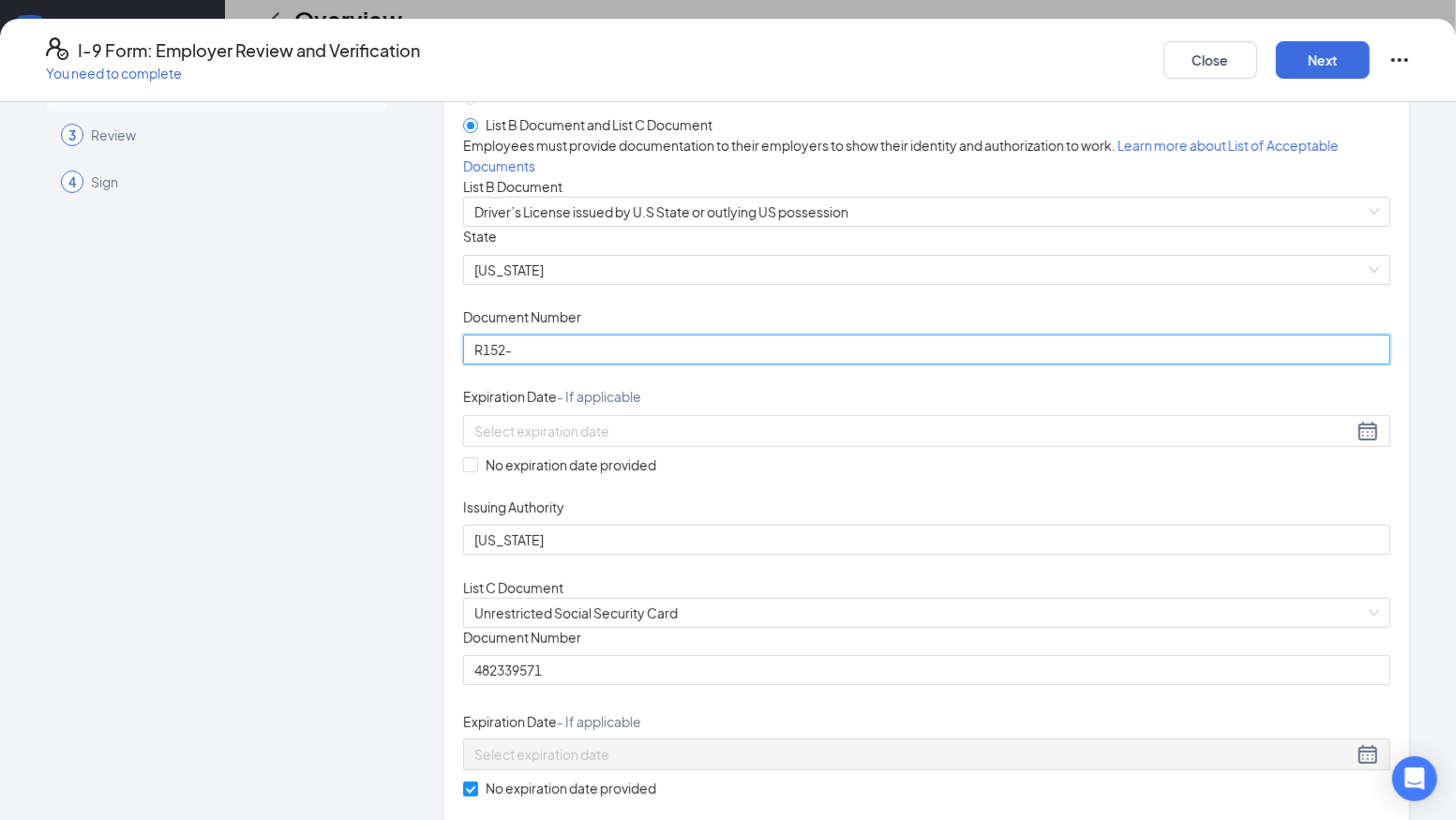
click at [560, 364] on input "R152-" at bounding box center [926, 350] width 927 height 30
type input "R152-4110-"
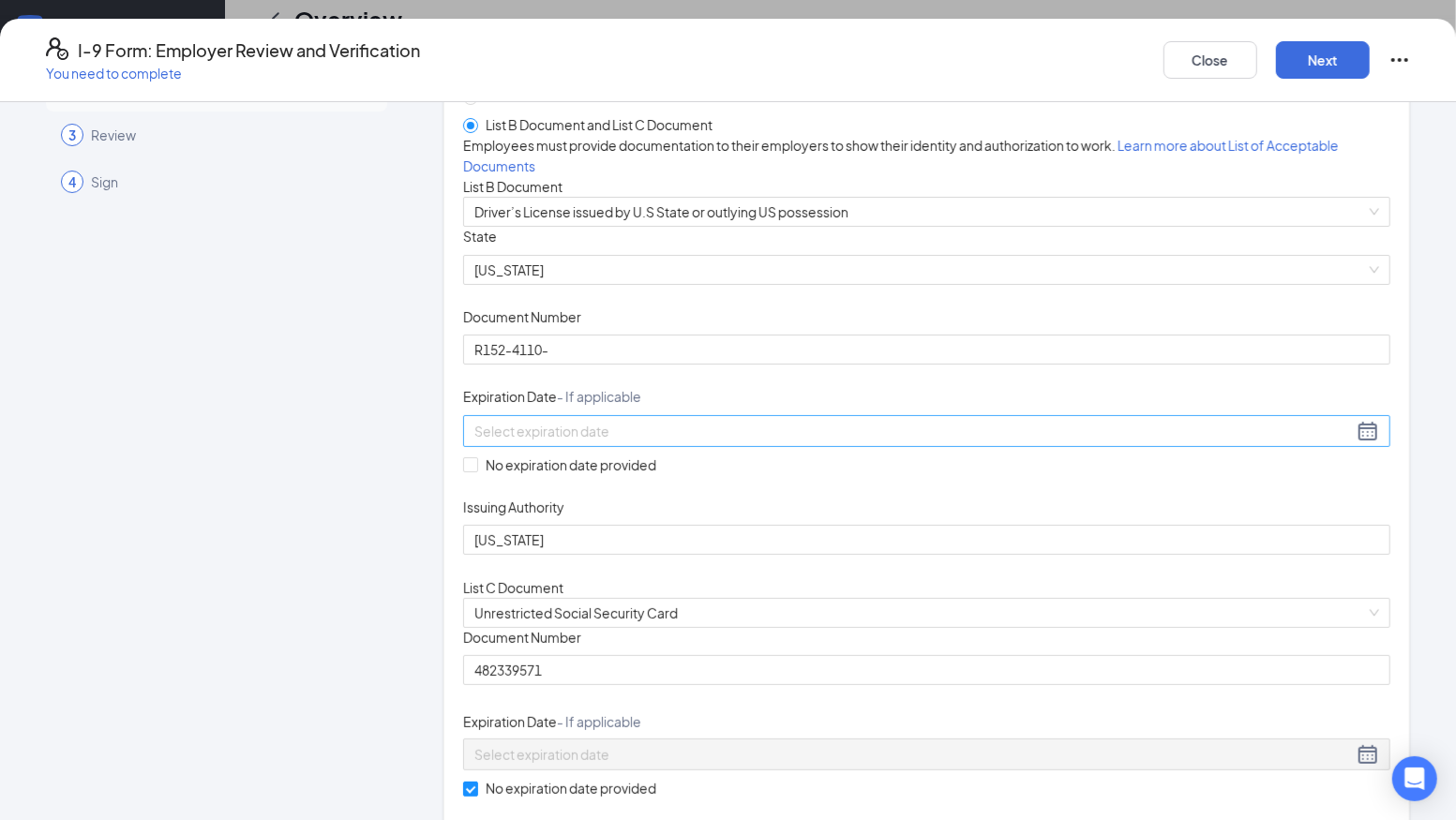
click at [774, 443] on div at bounding box center [926, 431] width 904 height 23
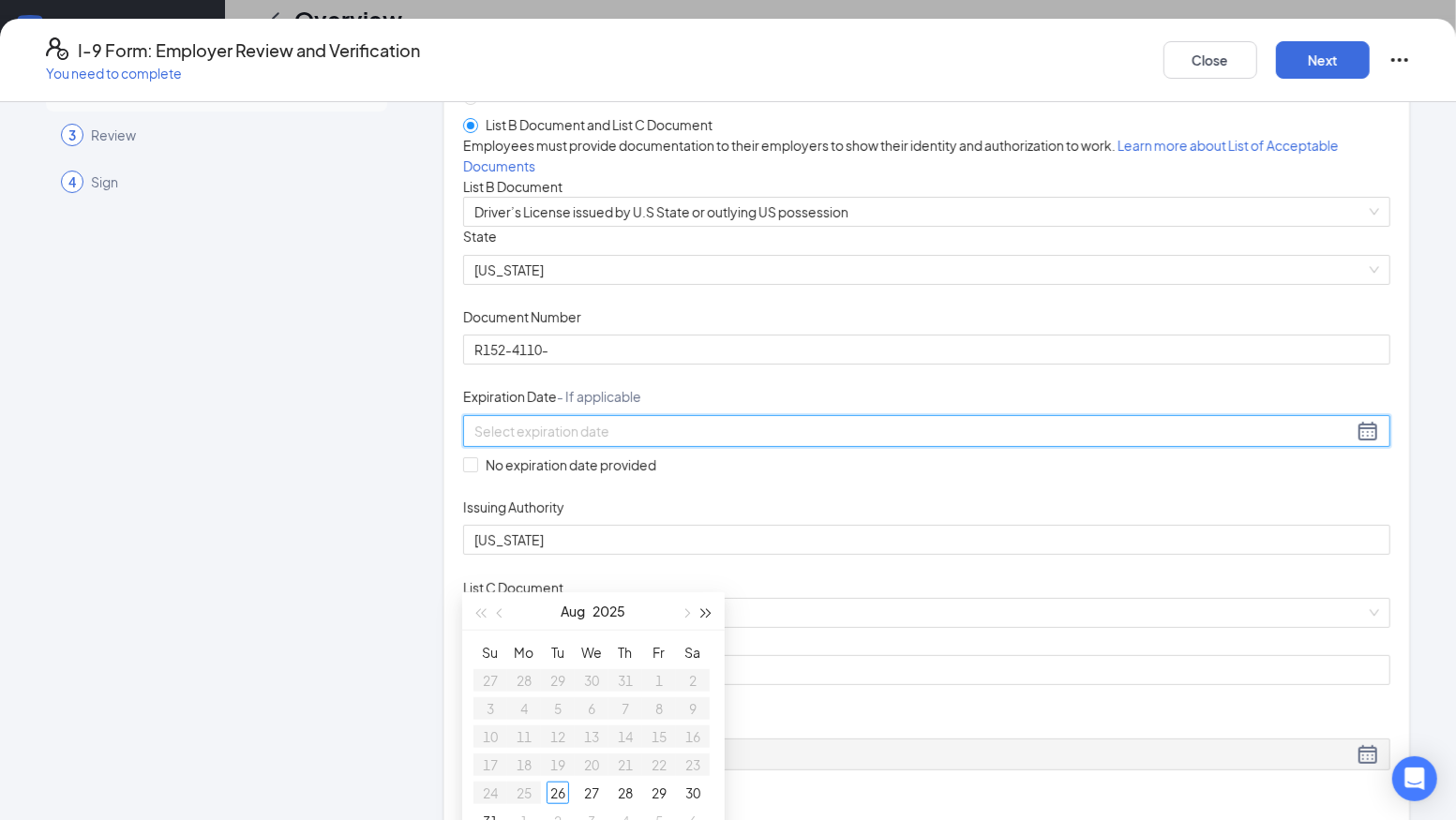
click at [710, 615] on button "button" at bounding box center [706, 611] width 21 height 38
type input "[DATE]"
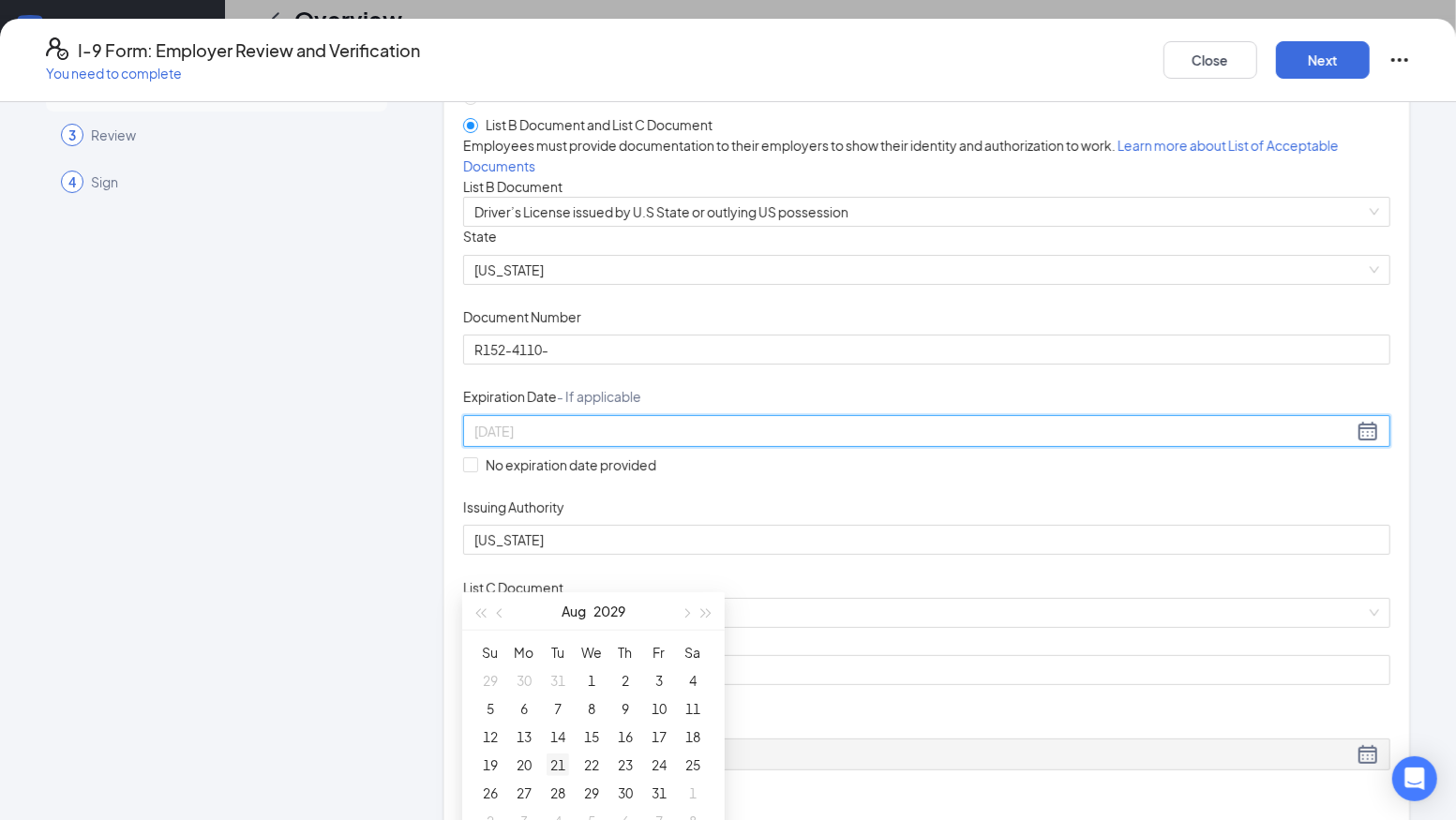
click at [555, 762] on div "21" at bounding box center [558, 765] width 23 height 23
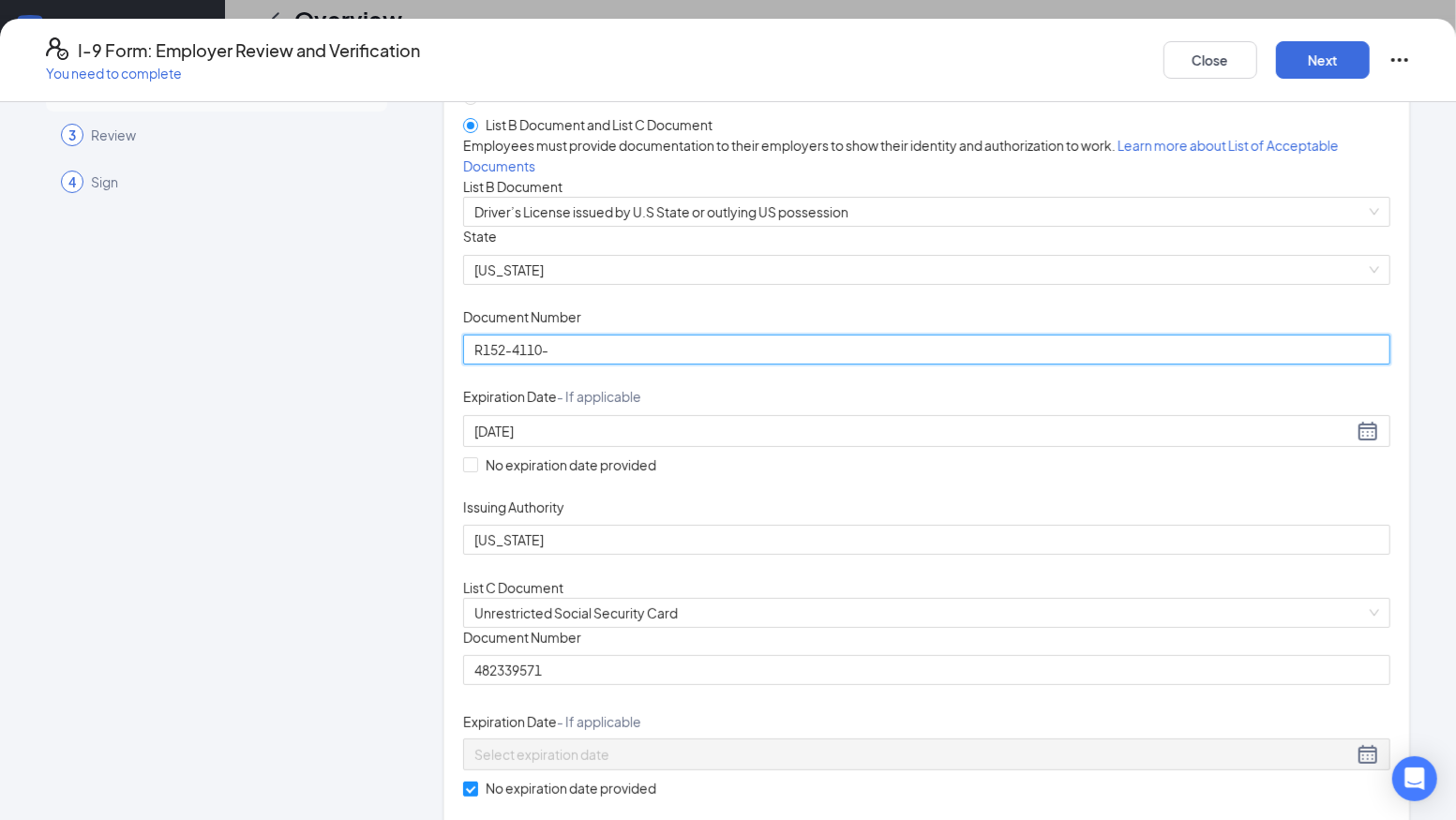
click at [557, 364] on input "R152-4110-" at bounding box center [926, 350] width 927 height 30
type input "R152-4110-3838"
click at [1315, 64] on button "Next" at bounding box center [1322, 60] width 94 height 38
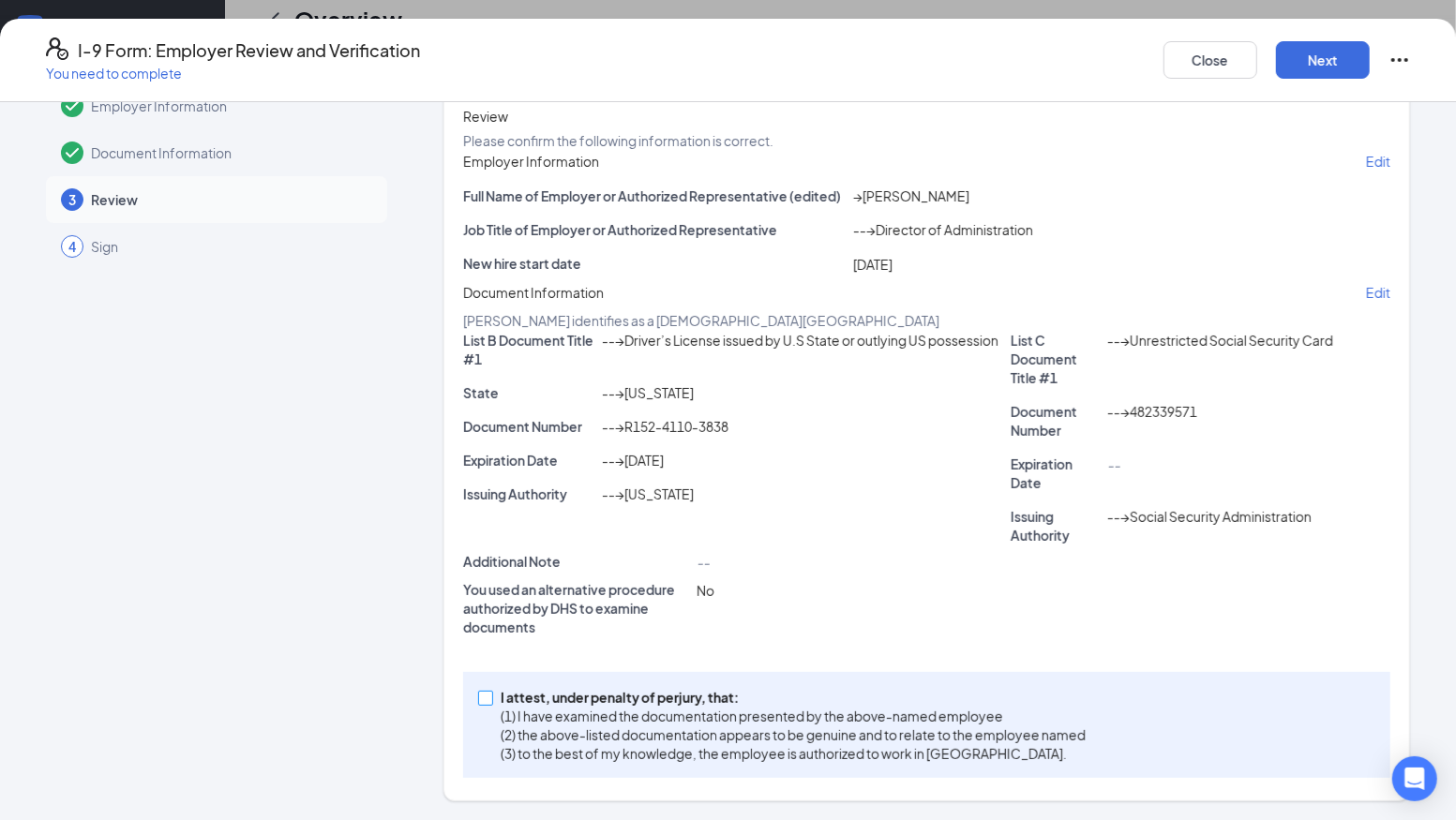
click at [490, 704] on input "I attest, under penalty of [PERSON_NAME], that: (1) I have examined the documen…" at bounding box center [484, 696] width 13 height 13
checkbox input "true"
click at [1293, 61] on button "Next" at bounding box center [1322, 60] width 94 height 38
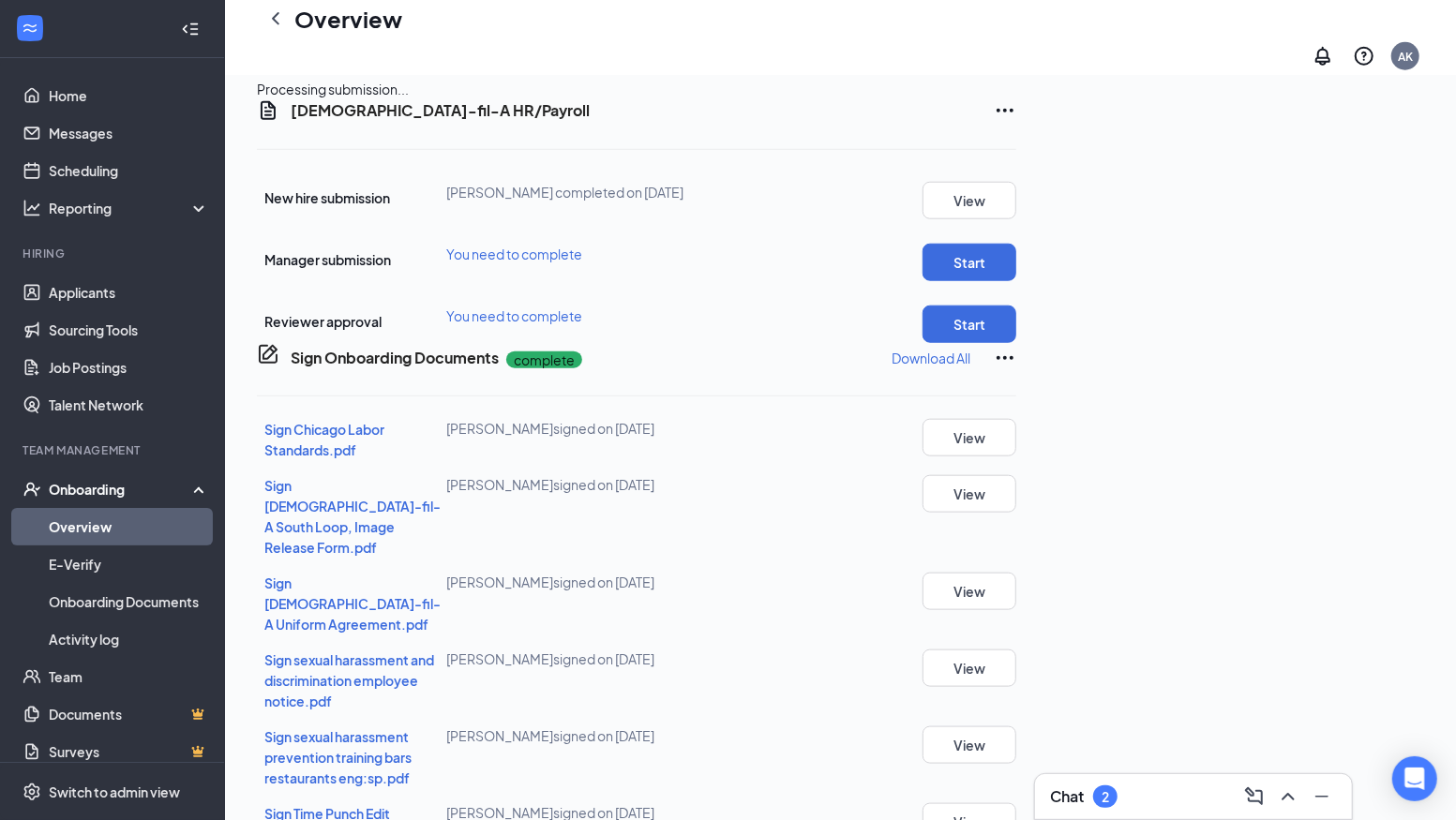
scroll to position [1053, 0]
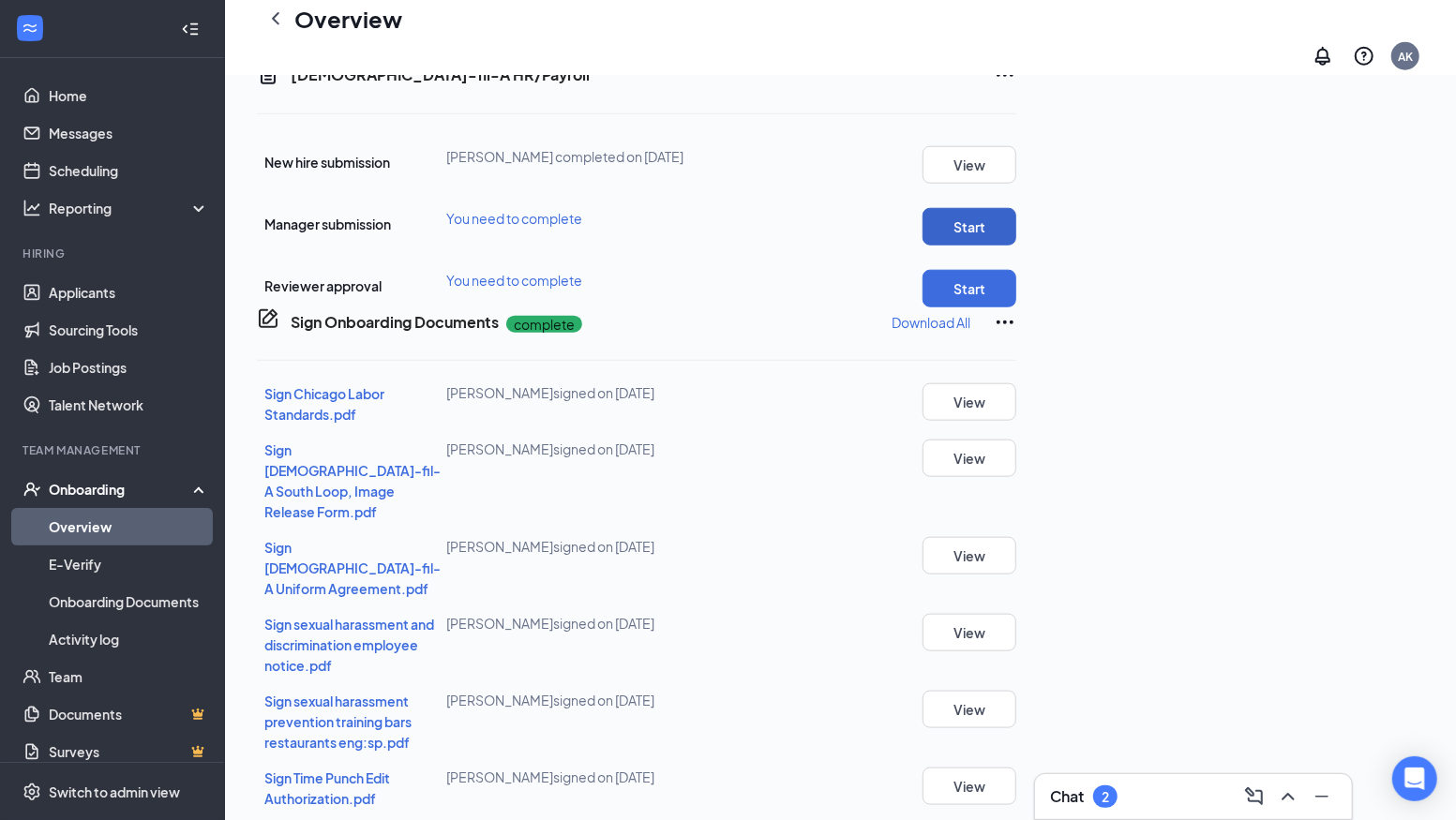
click at [1016, 246] on button "Start" at bounding box center [969, 227] width 94 height 38
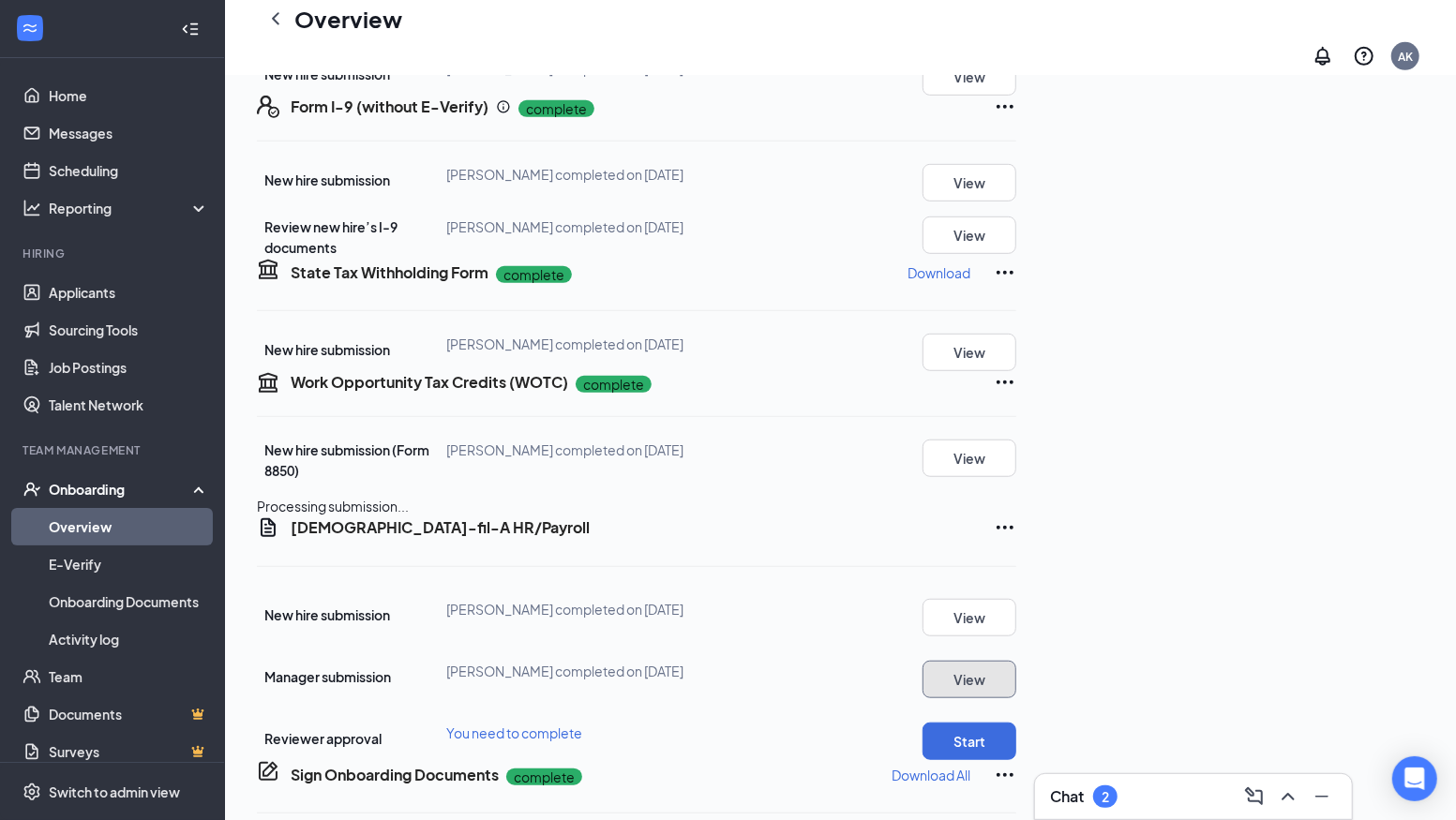
scroll to position [370, 0]
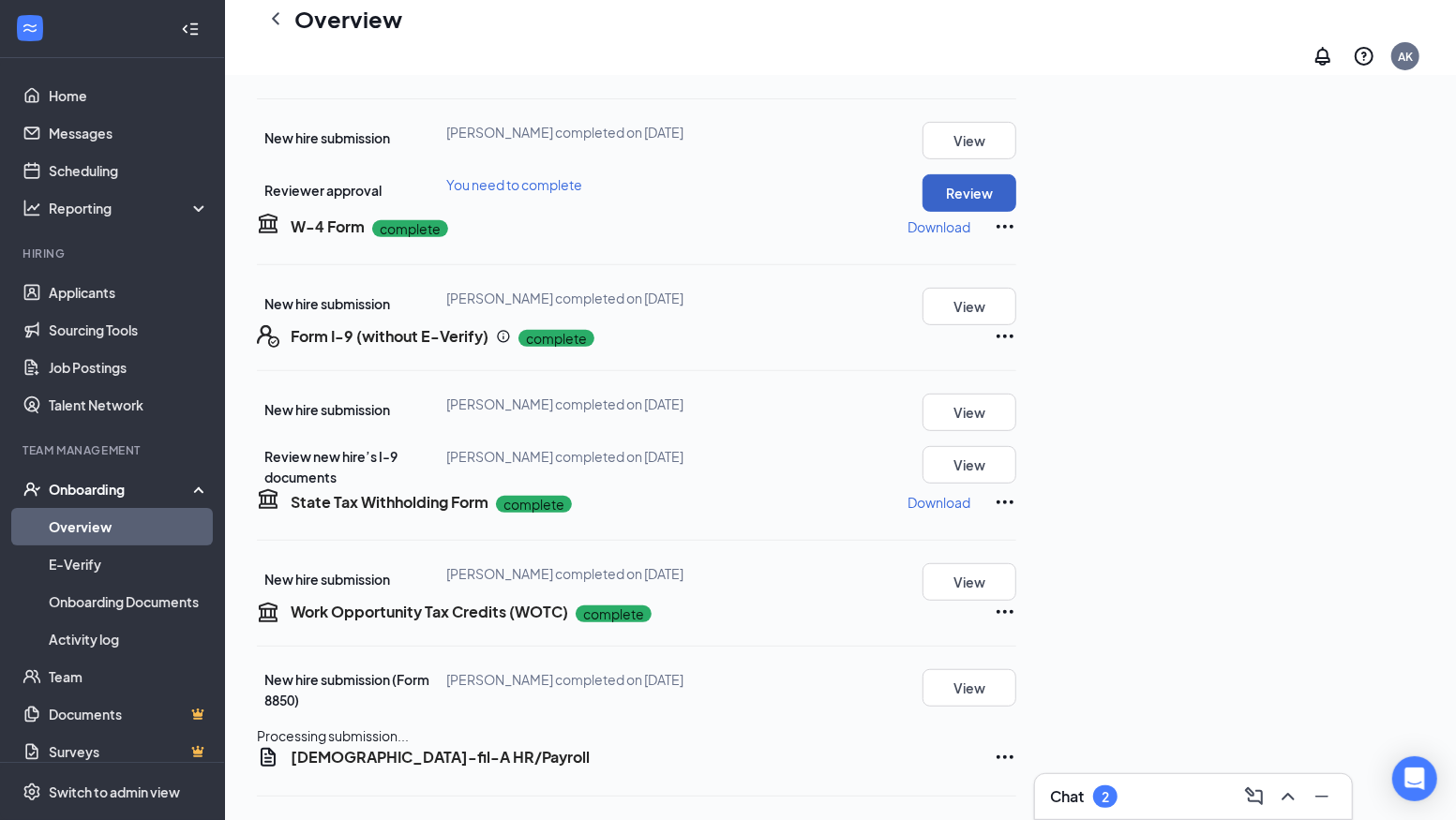
click at [1016, 212] on button "Review" at bounding box center [969, 193] width 94 height 38
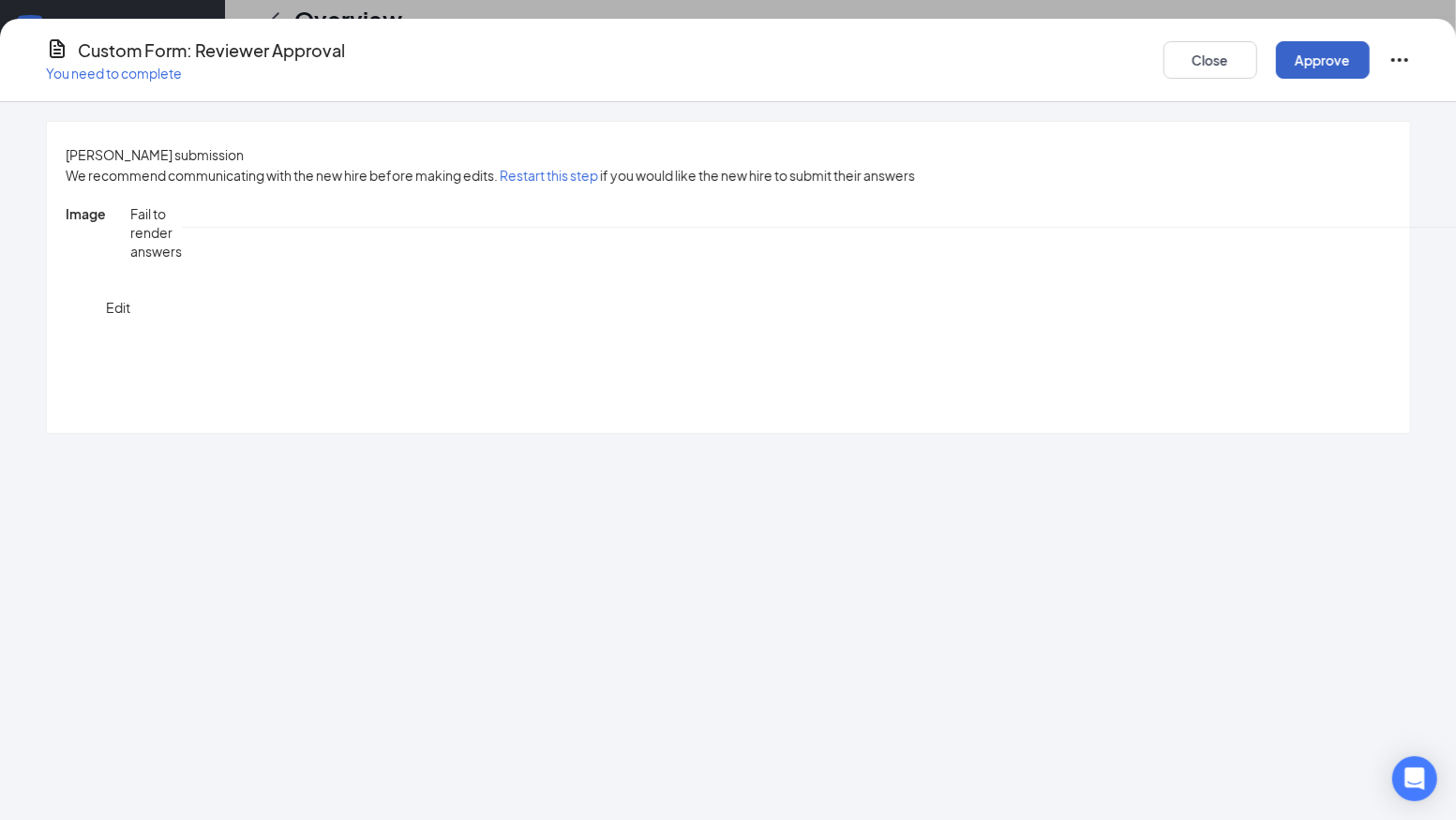
click at [1328, 54] on button "Approve" at bounding box center [1322, 60] width 94 height 38
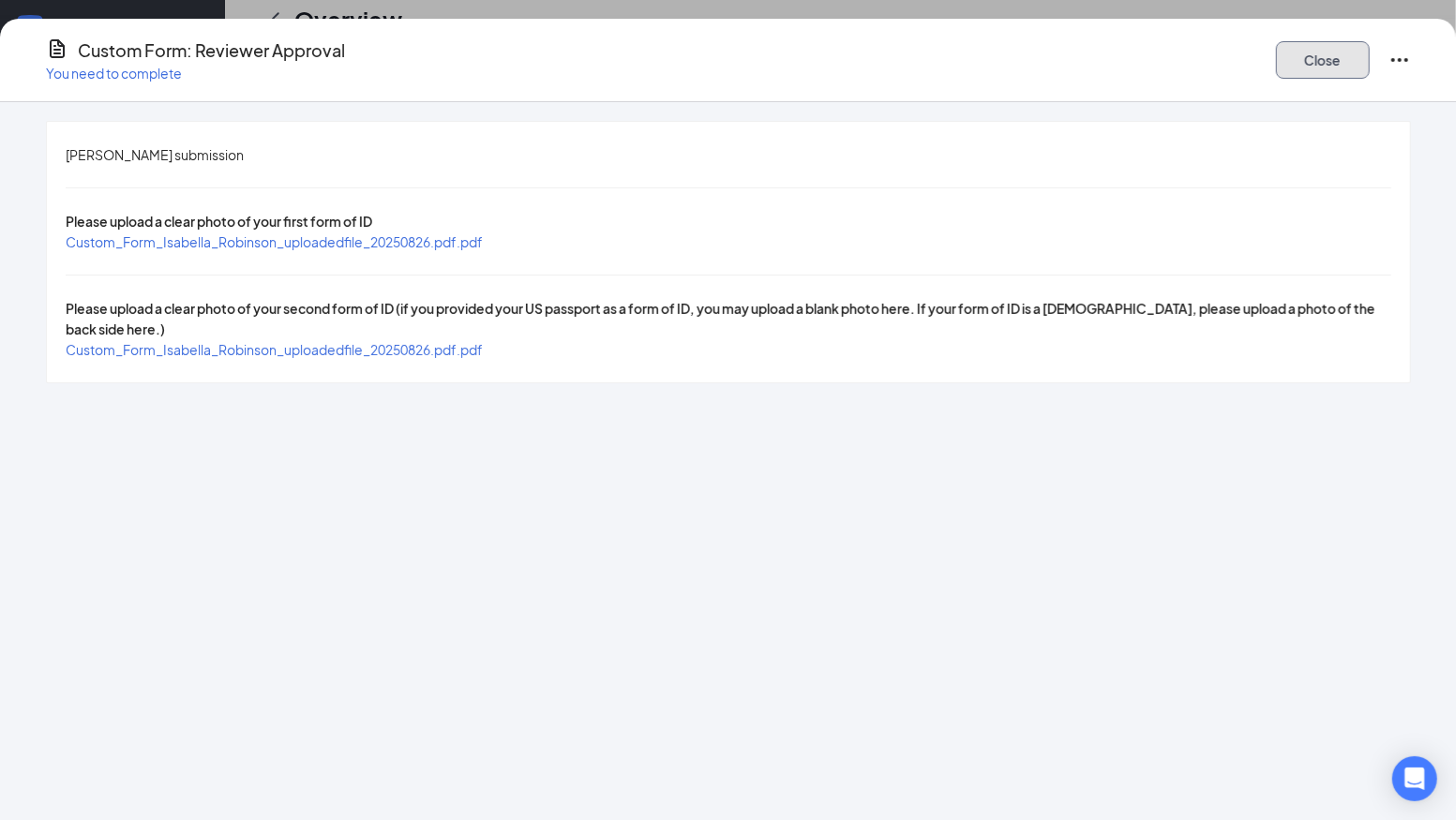
click at [1297, 48] on button "Close" at bounding box center [1322, 60] width 94 height 38
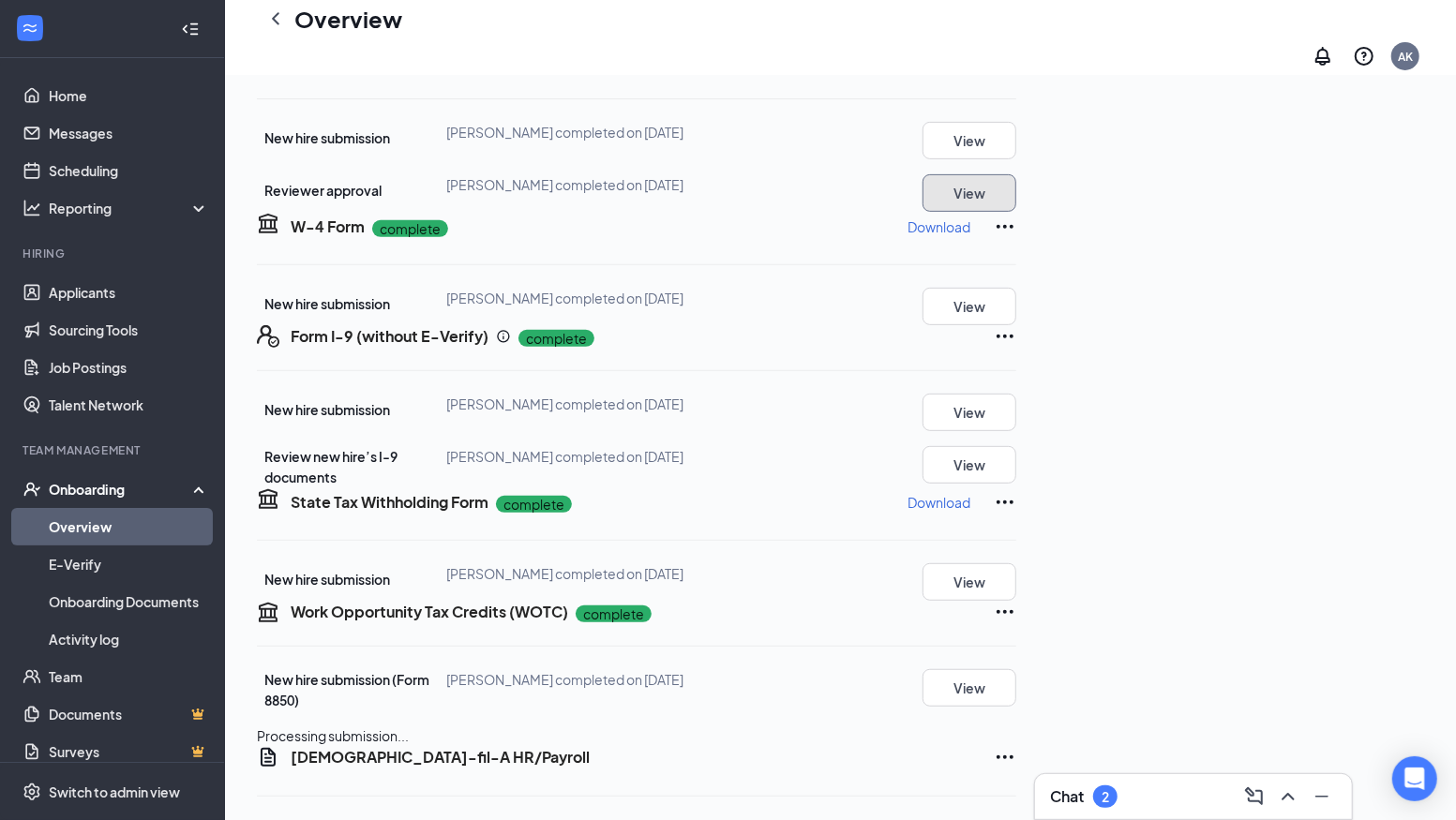
scroll to position [0, 0]
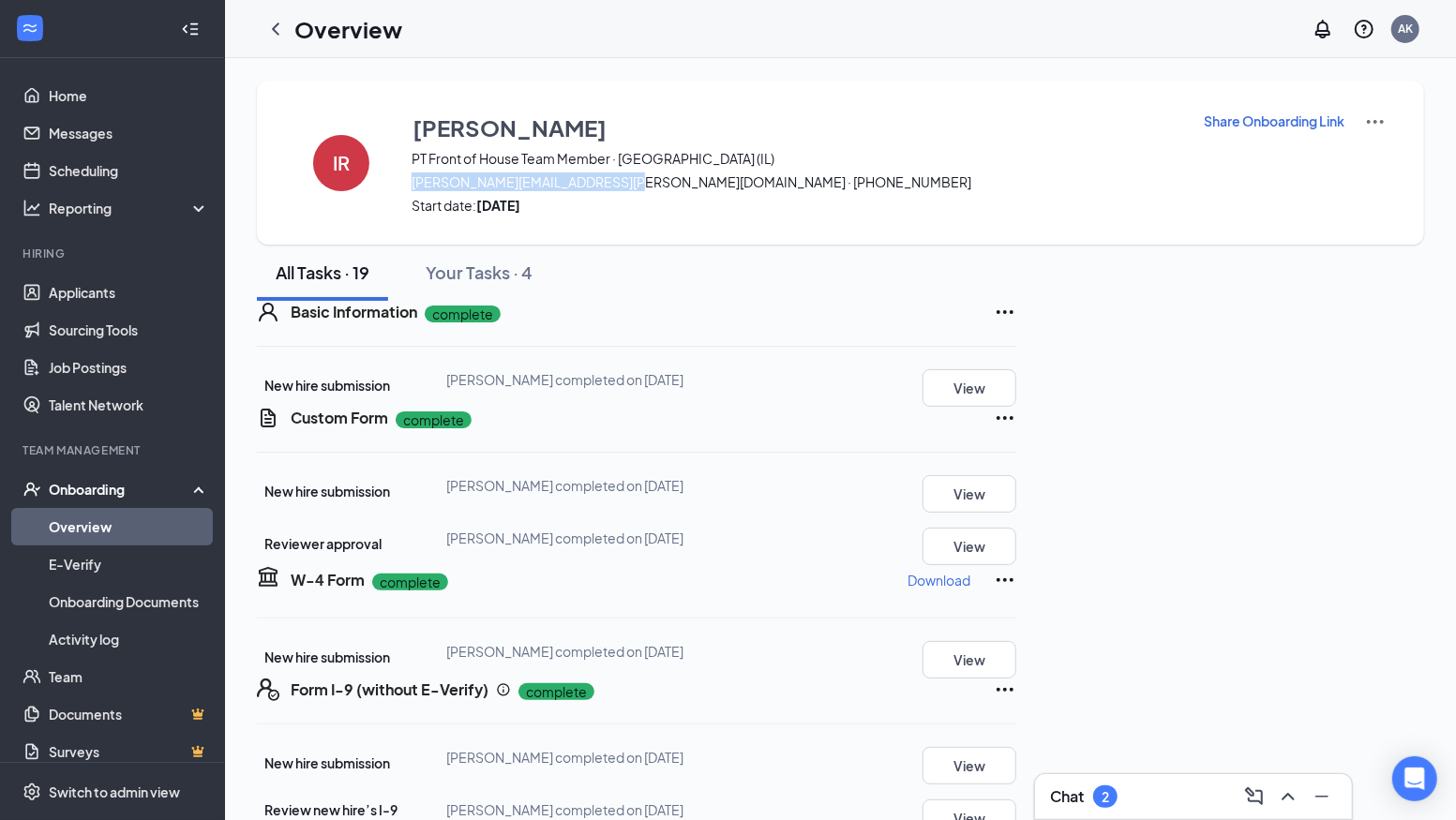
drag, startPoint x: 609, startPoint y: 183, endPoint x: 411, endPoint y: 186, distance: 198.0
click at [411, 186] on span "[PERSON_NAME][EMAIL_ADDRESS][PERSON_NAME][DOMAIN_NAME] · [PHONE_NUMBER]" at bounding box center [794, 181] width 768 height 19
copy span "[PERSON_NAME][EMAIL_ADDRESS][PERSON_NAME][DOMAIN_NAME]"
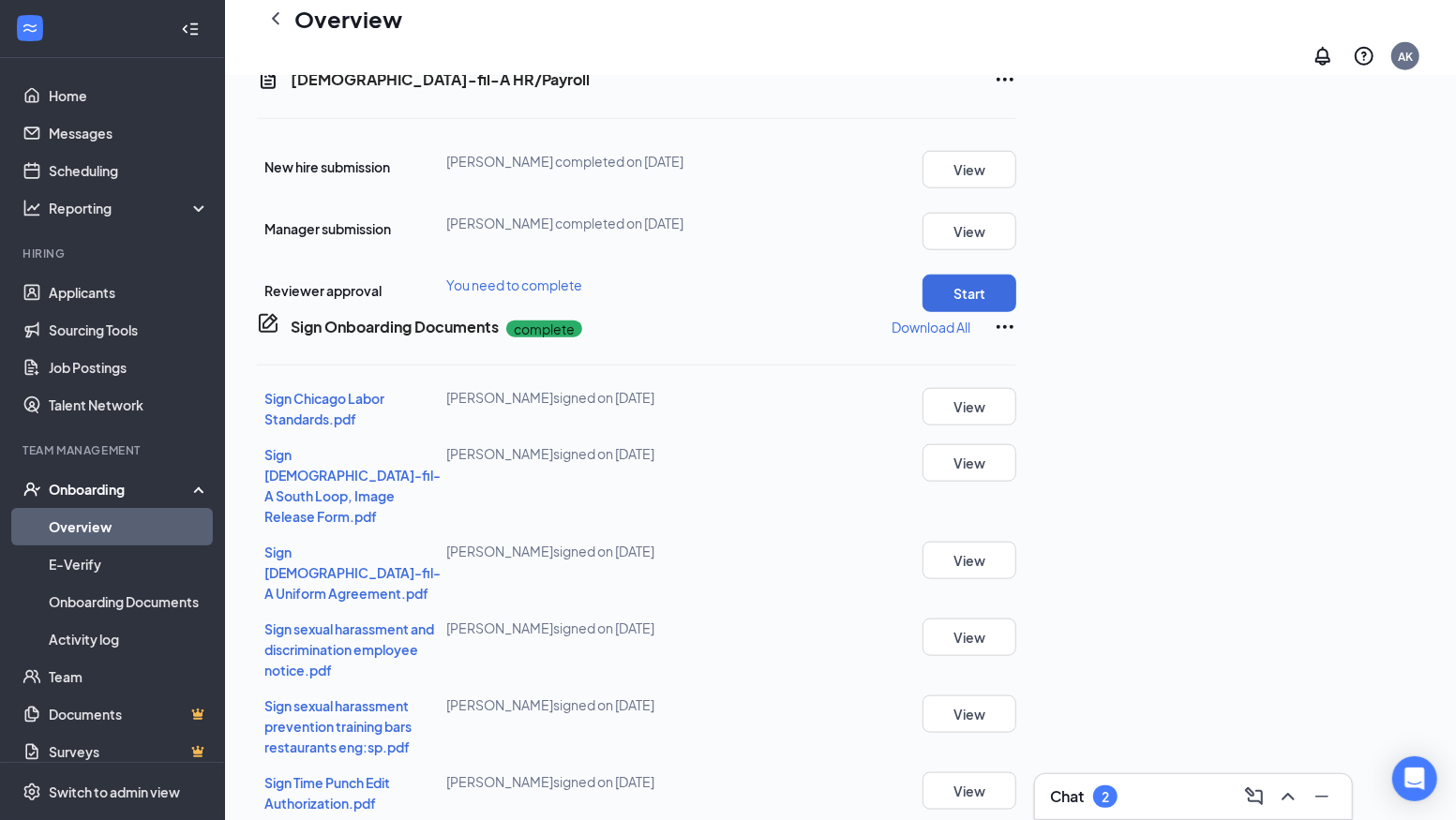
scroll to position [1338, 0]
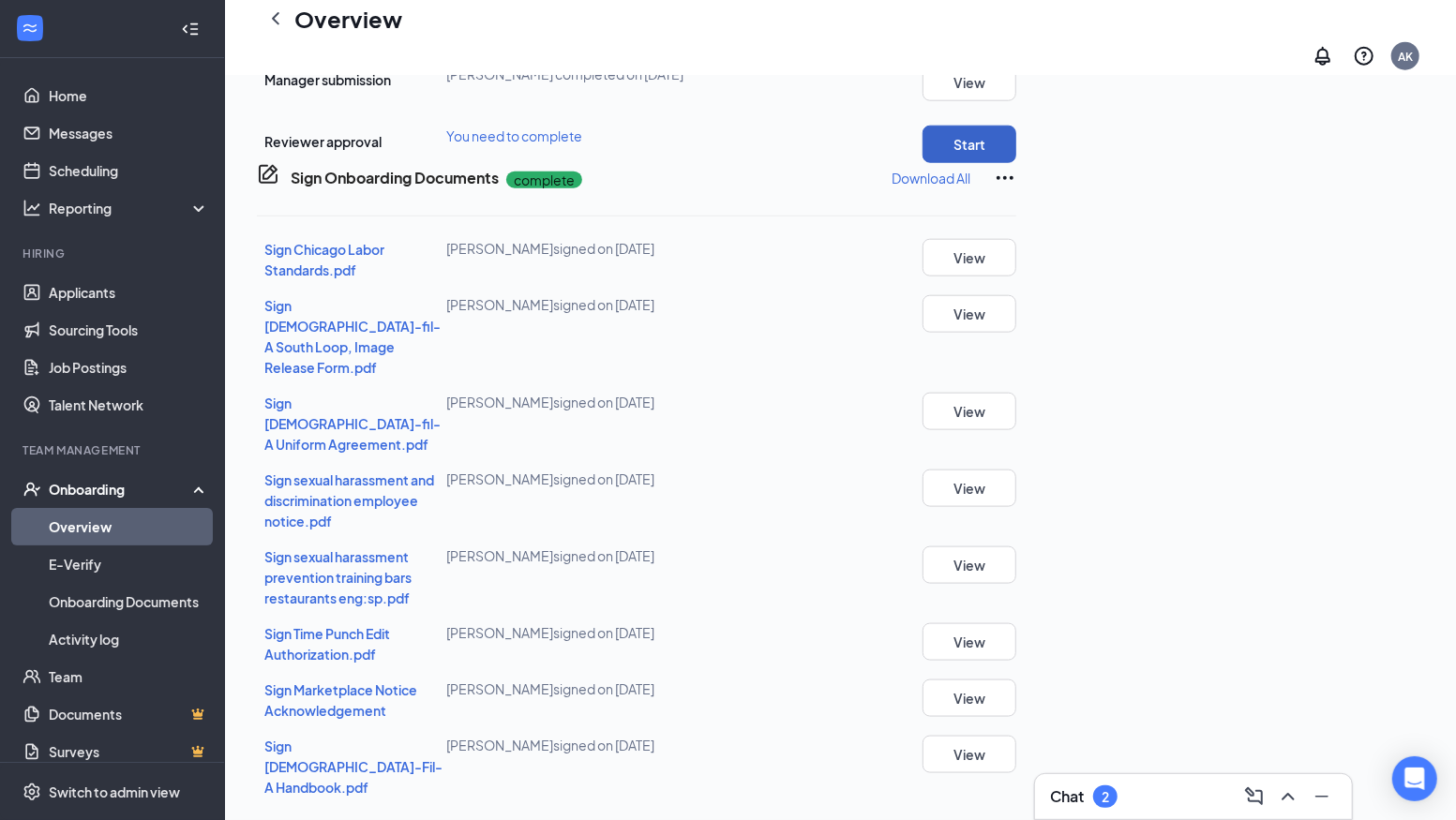
click at [1016, 163] on button "Start" at bounding box center [969, 145] width 94 height 38
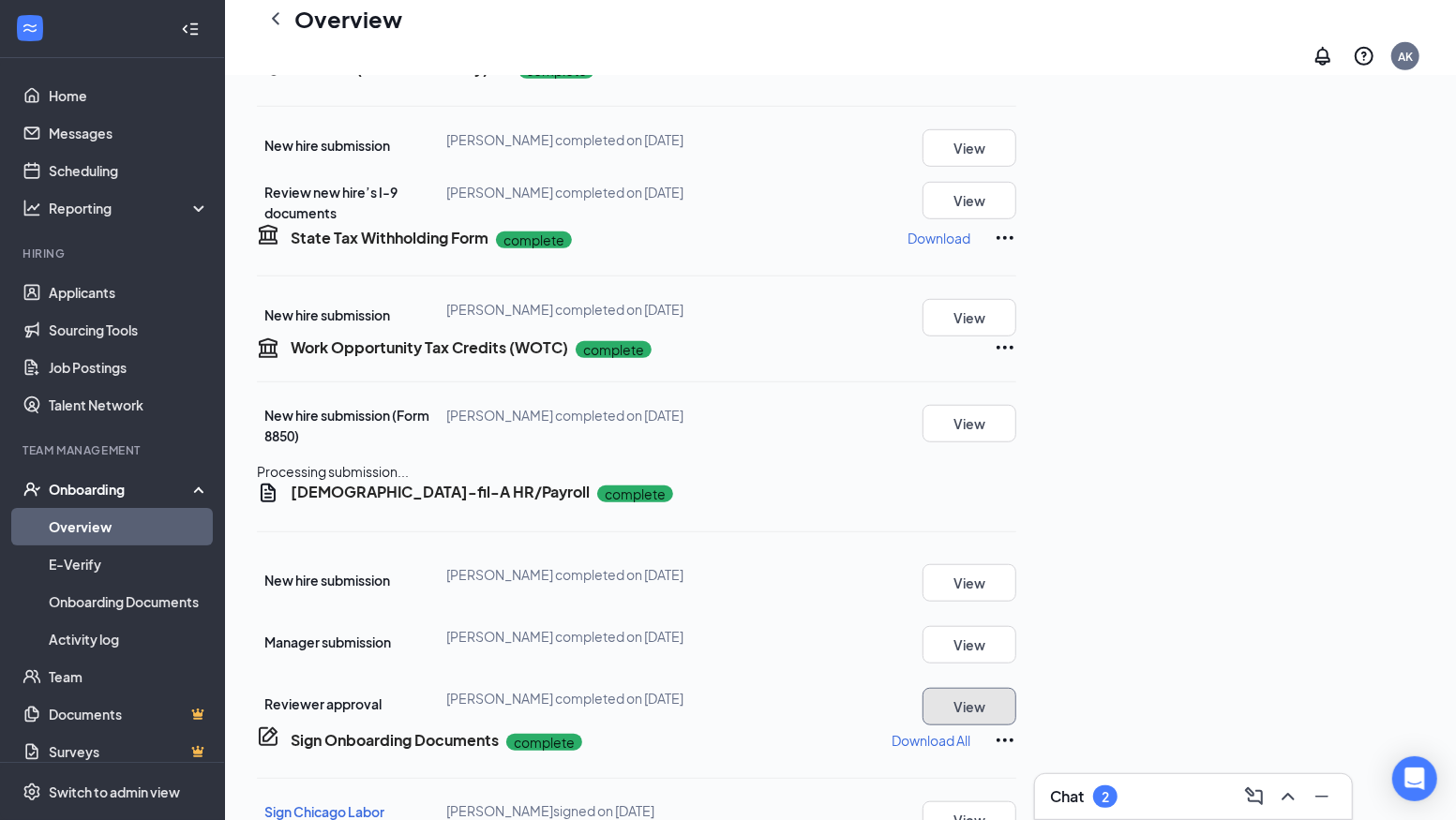
scroll to position [0, 0]
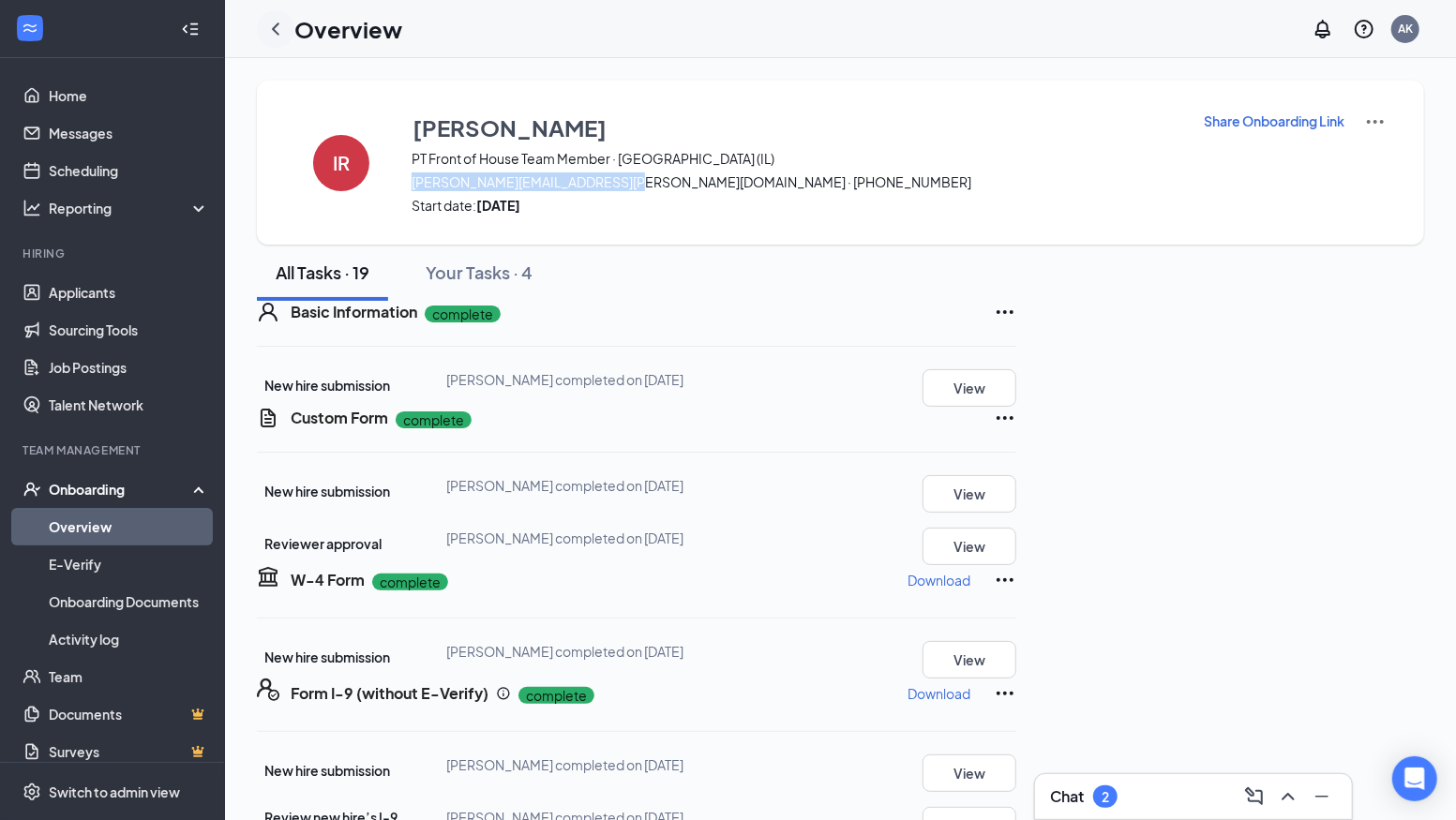
click at [269, 25] on icon "ChevronLeft" at bounding box center [275, 29] width 23 height 23
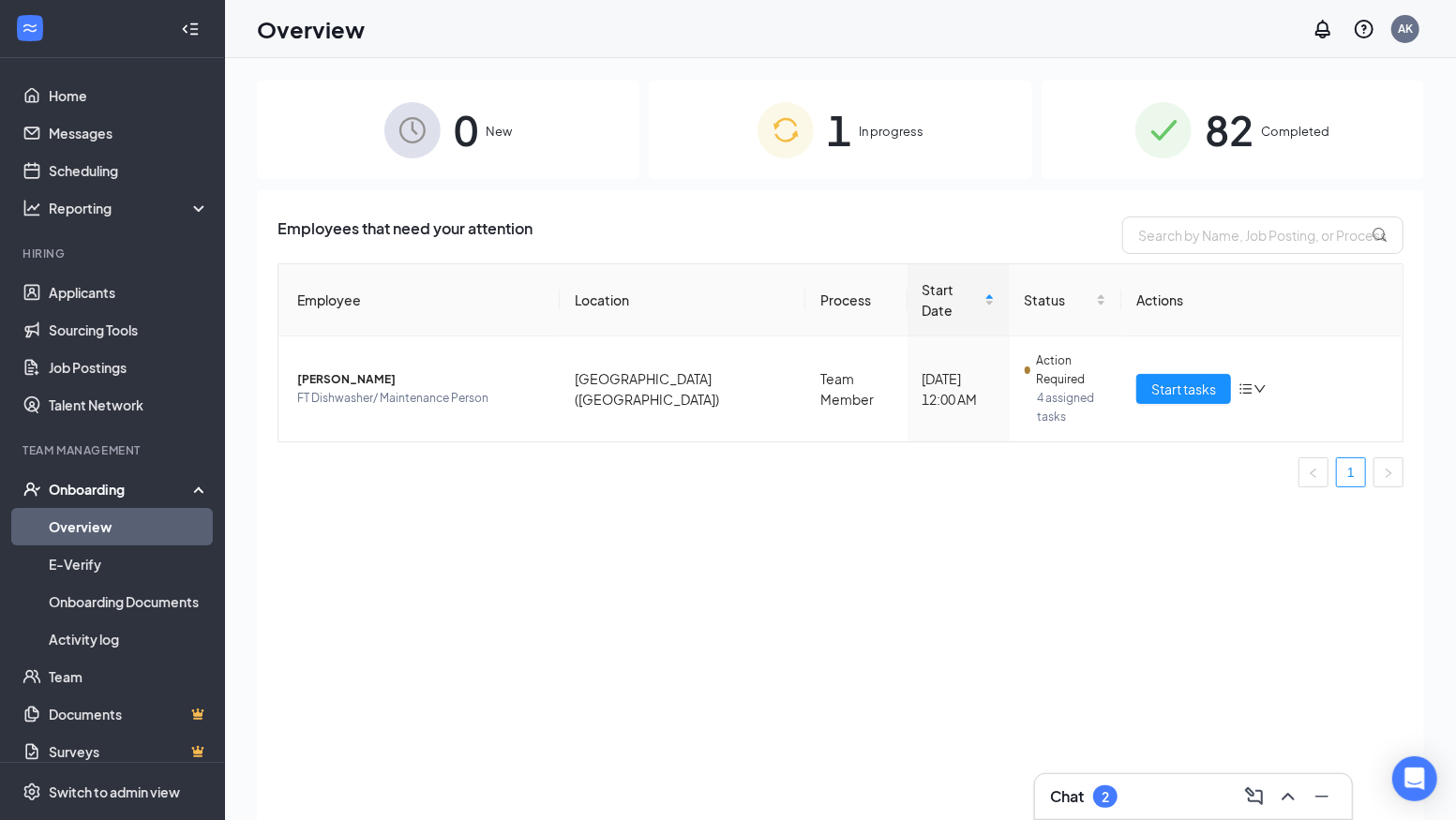
click at [1312, 125] on span "Completed" at bounding box center [1295, 131] width 68 height 19
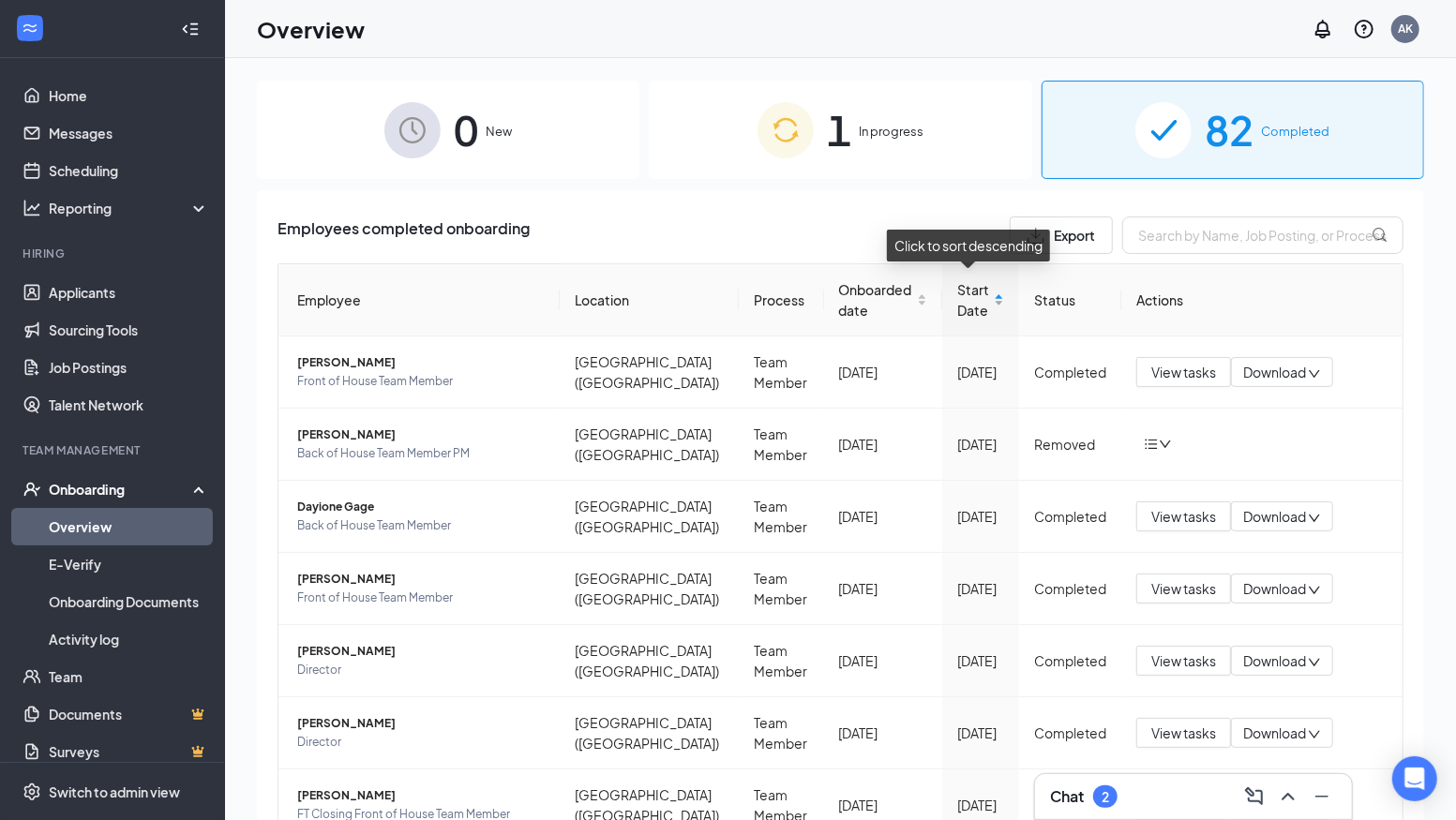
click at [998, 294] on div "Start Date" at bounding box center [980, 300] width 47 height 42
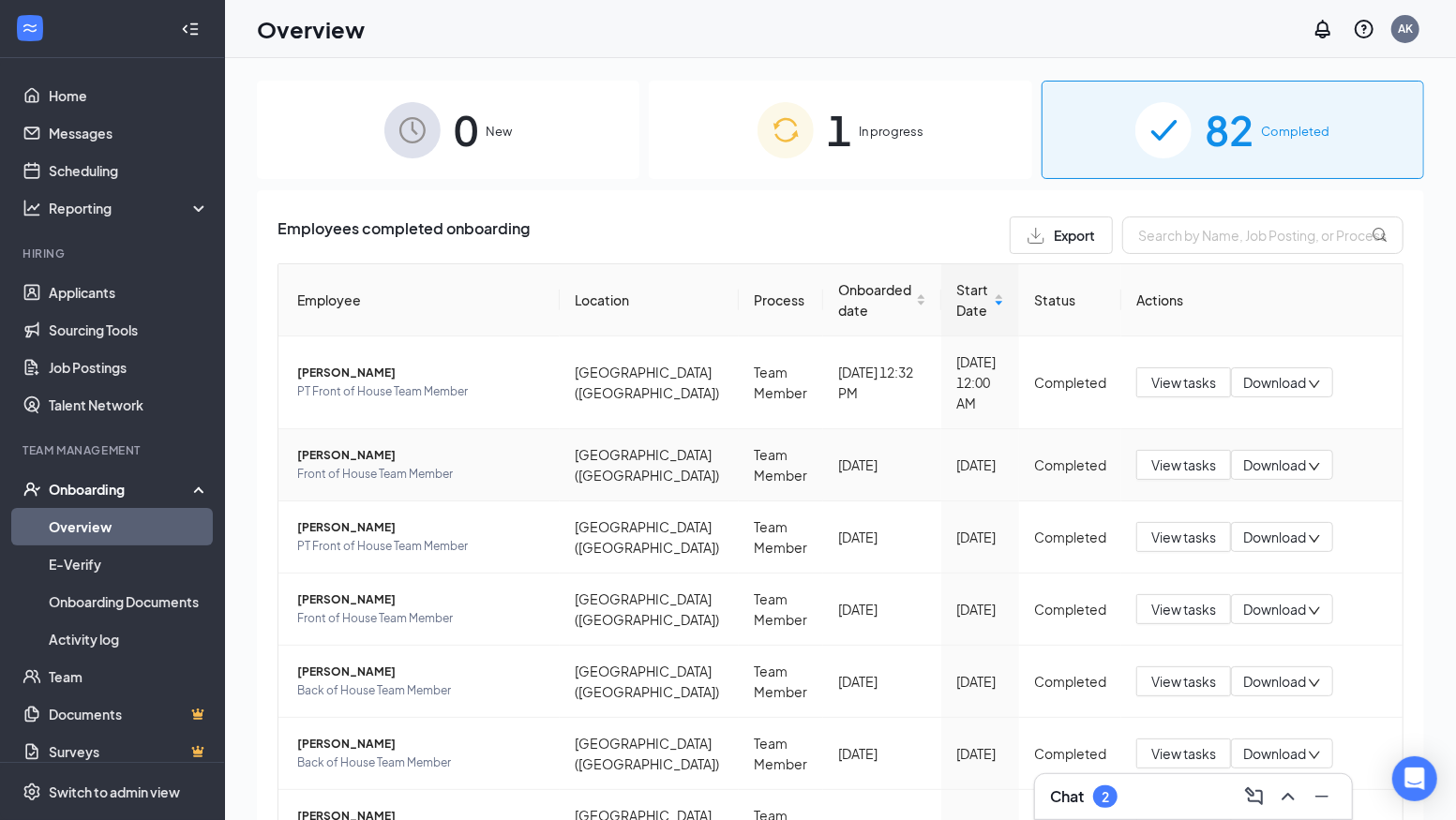
click at [361, 446] on span "[PERSON_NAME]" at bounding box center [421, 455] width 248 height 19
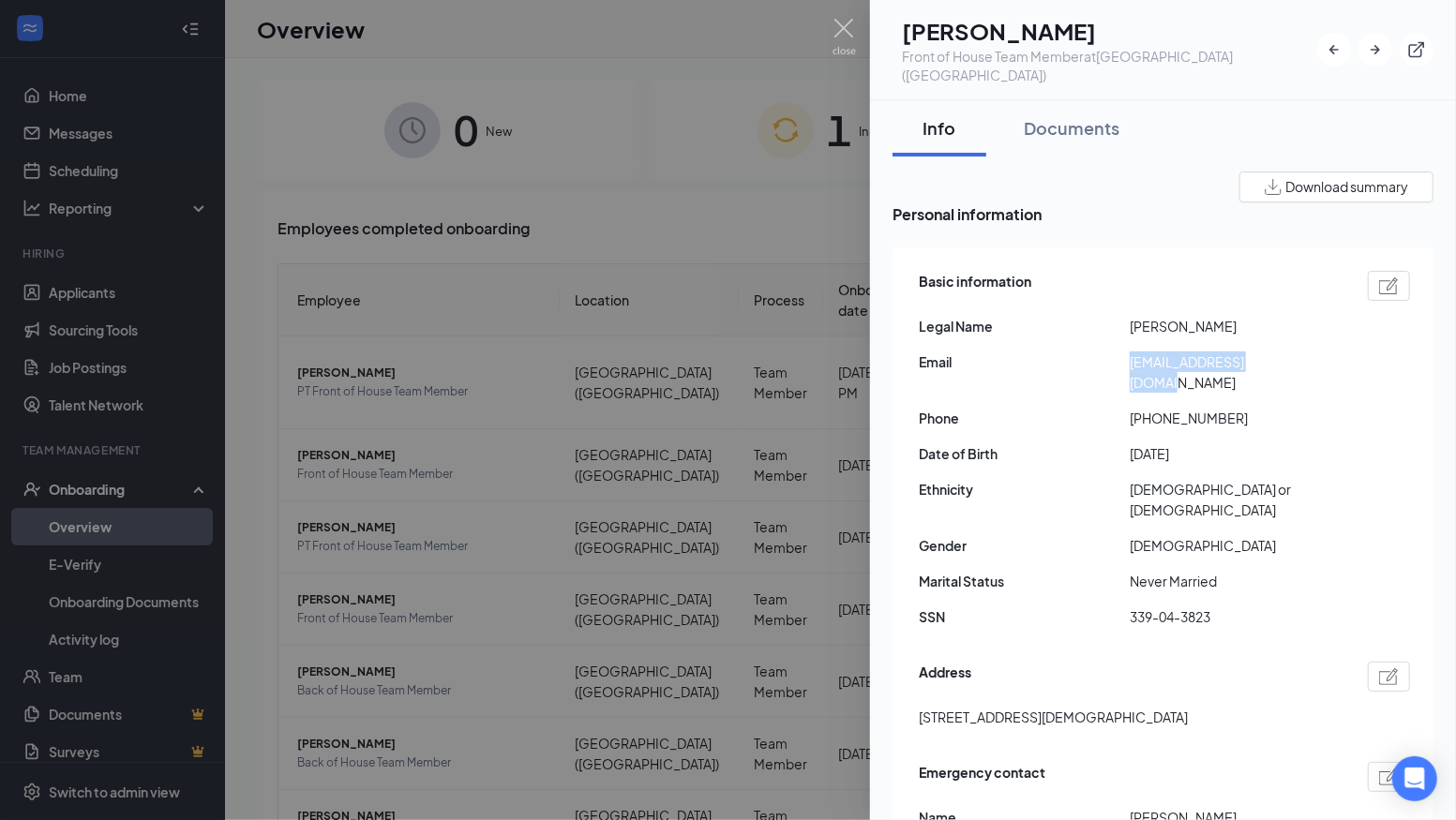
drag, startPoint x: 1129, startPoint y: 351, endPoint x: 1300, endPoint y: 355, distance: 171.0
click at [1300, 355] on span "[EMAIL_ADDRESS][DOMAIN_NAME]" at bounding box center [1234, 372] width 211 height 42
copy span "[EMAIL_ADDRESS][DOMAIN_NAME]"
